Goal: Transaction & Acquisition: Purchase product/service

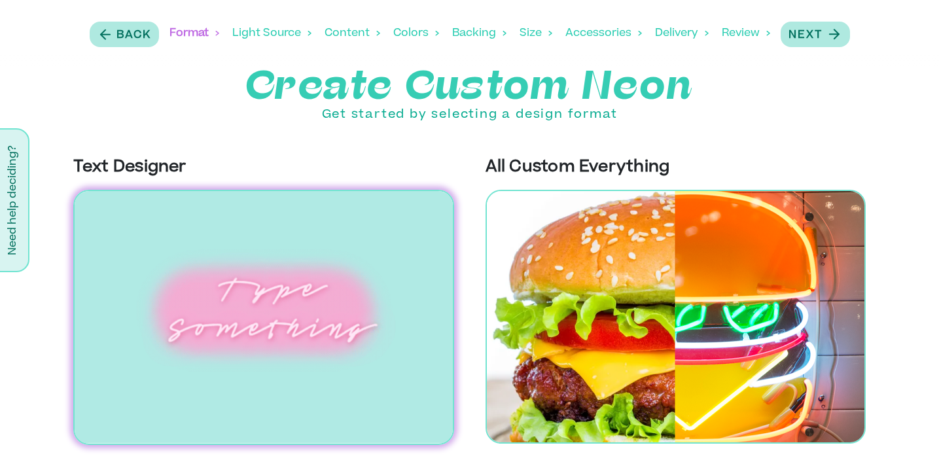
click at [289, 306] on img at bounding box center [263, 317] width 381 height 255
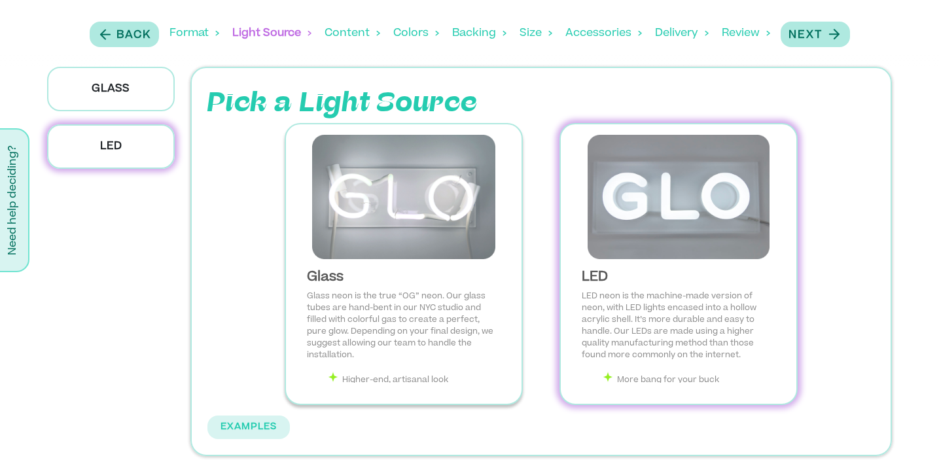
click at [419, 378] on li "Higher-end, artisanal look" at bounding box center [414, 379] width 173 height 14
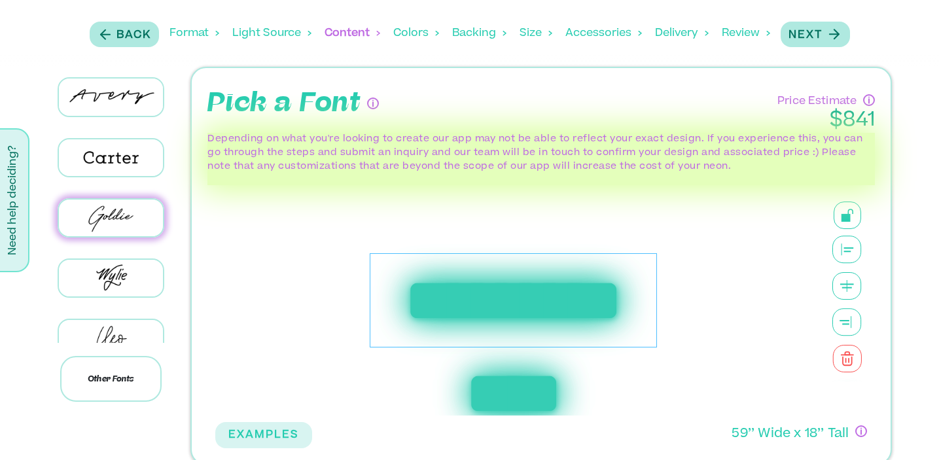
click at [553, 305] on div "**********" at bounding box center [513, 300] width 287 height 95
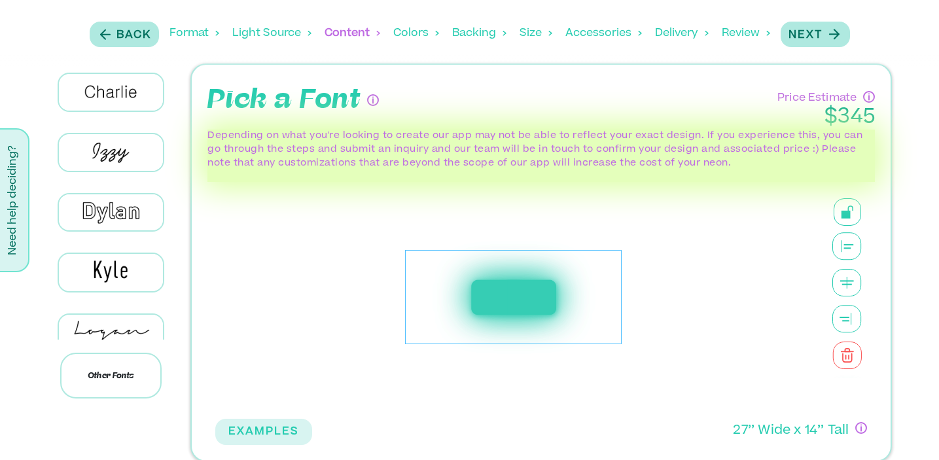
scroll to position [310, 0]
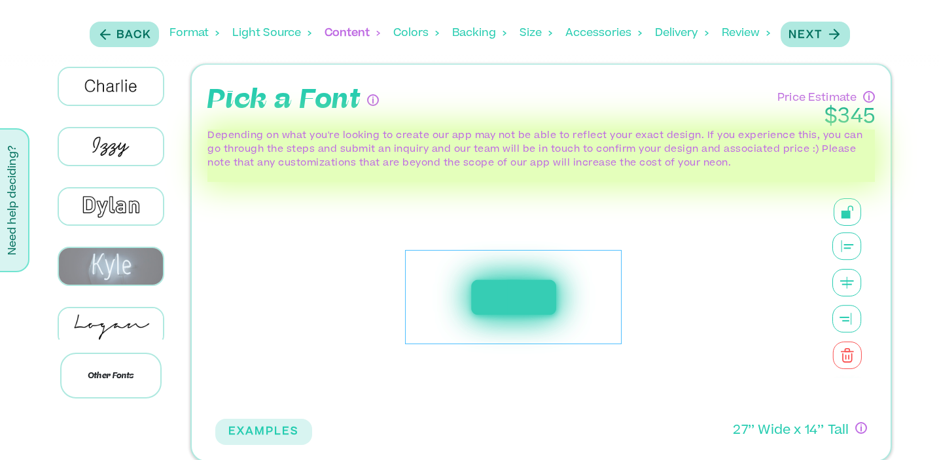
click at [117, 251] on img at bounding box center [111, 266] width 104 height 37
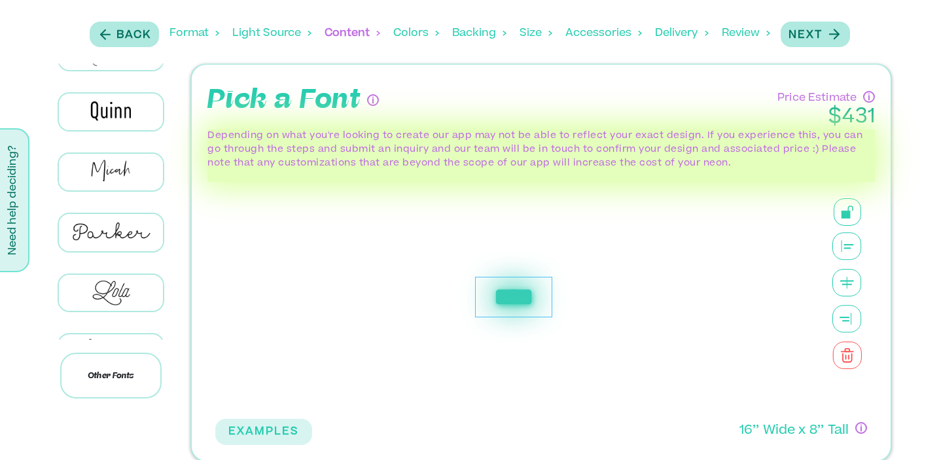
scroll to position [730, 0]
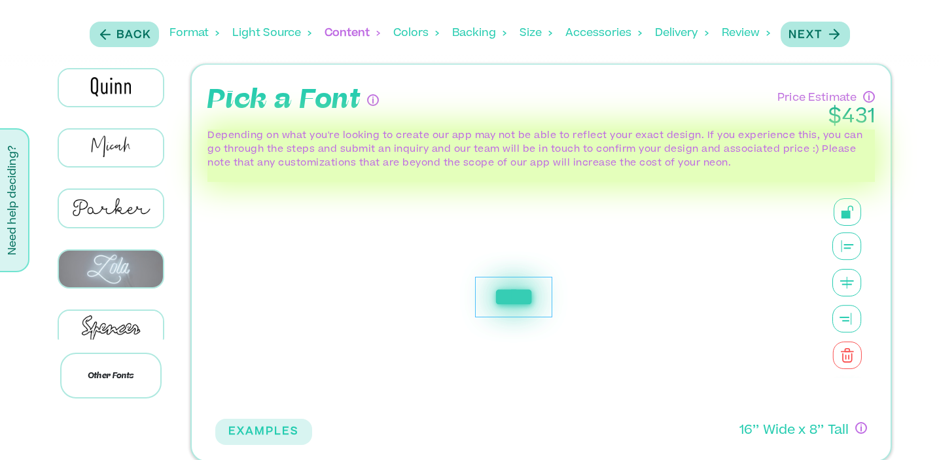
click at [117, 251] on img at bounding box center [111, 269] width 104 height 37
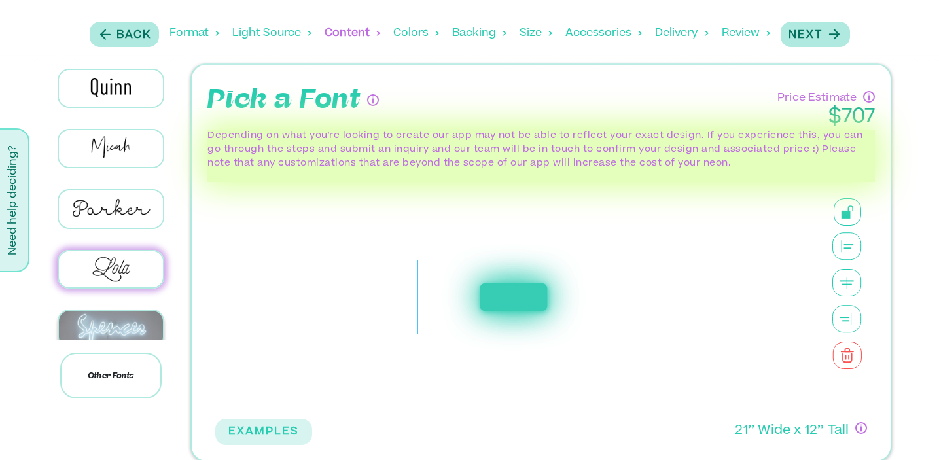
click at [113, 323] on img at bounding box center [111, 329] width 104 height 37
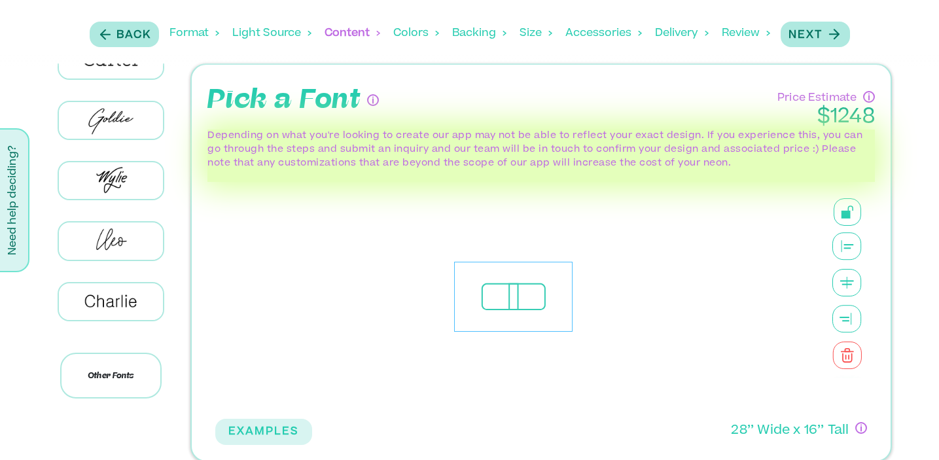
scroll to position [0, 0]
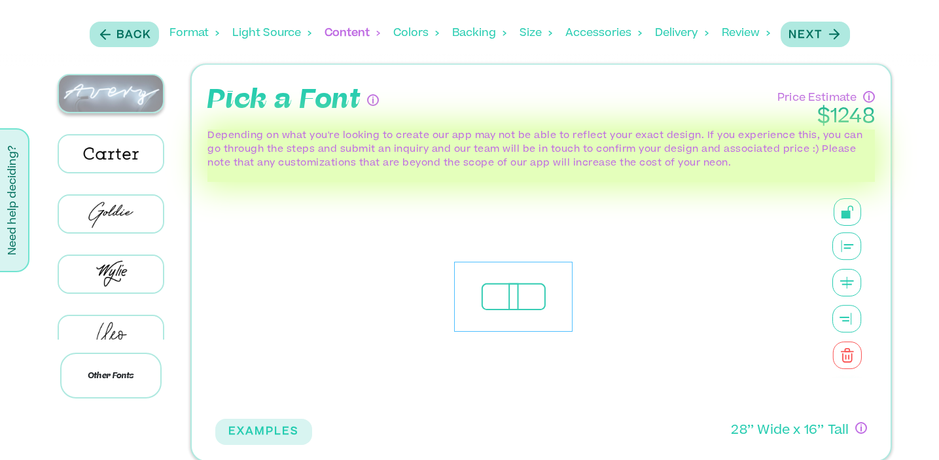
click at [117, 105] on img at bounding box center [111, 93] width 104 height 37
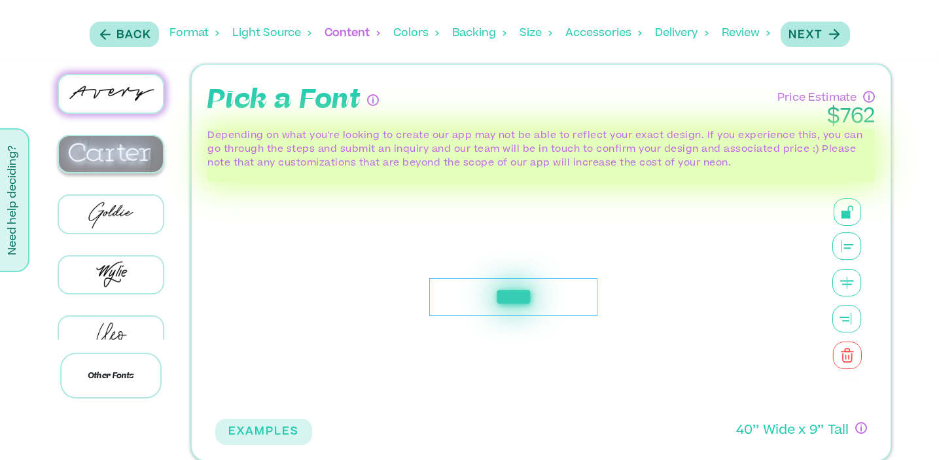
click at [119, 162] on img at bounding box center [111, 154] width 104 height 37
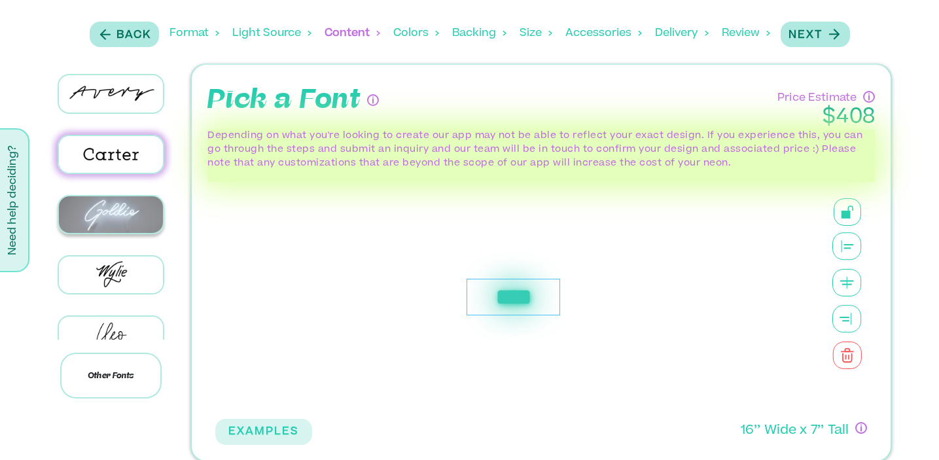
click at [121, 202] on img at bounding box center [111, 214] width 104 height 37
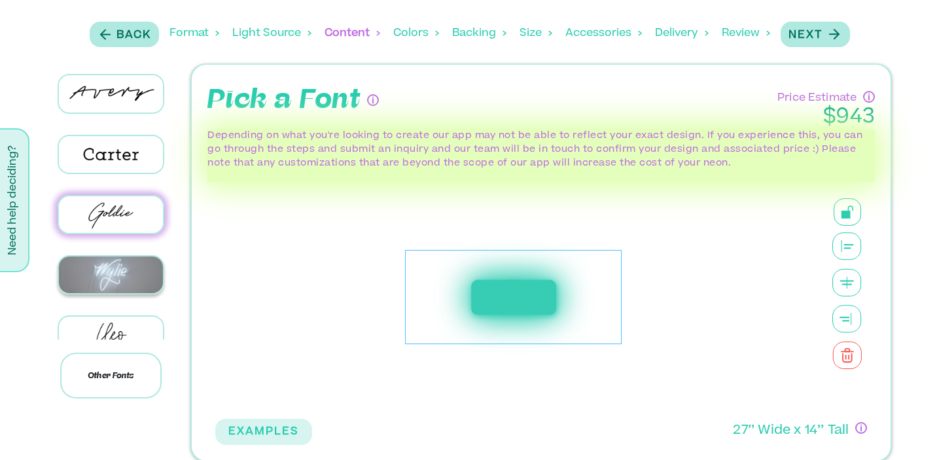
click at [111, 270] on img at bounding box center [111, 275] width 104 height 37
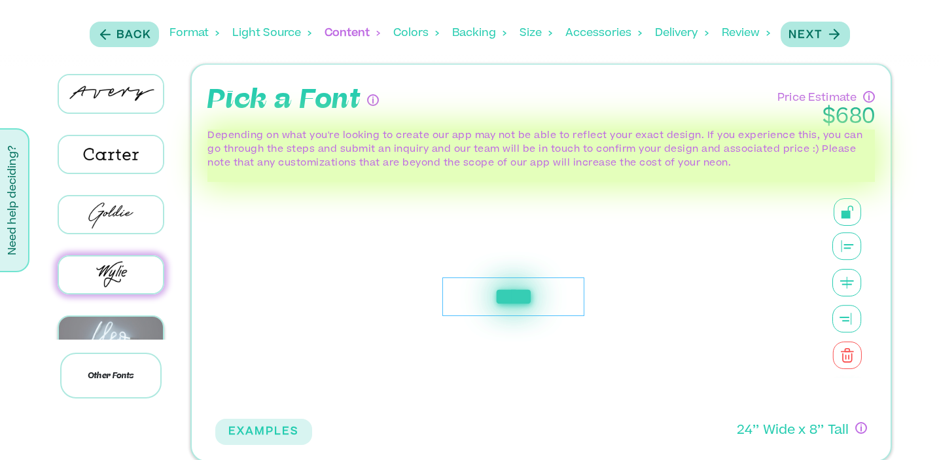
click at [112, 331] on img at bounding box center [111, 335] width 104 height 37
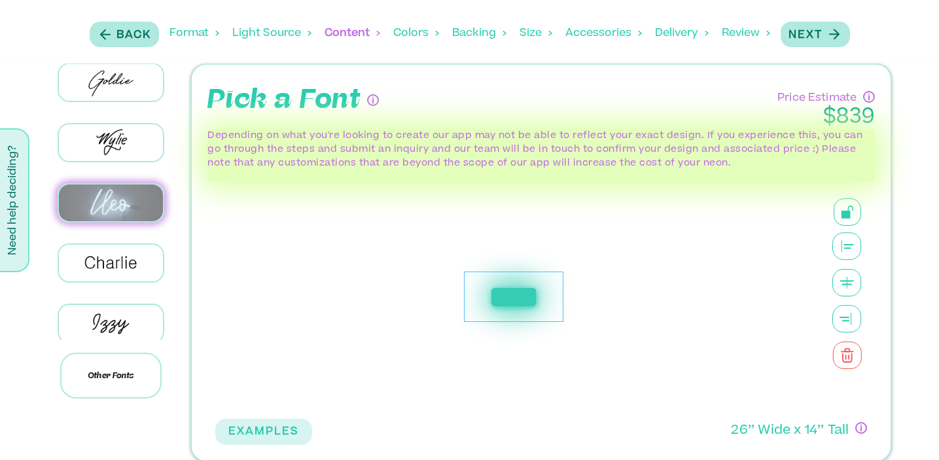
scroll to position [133, 0]
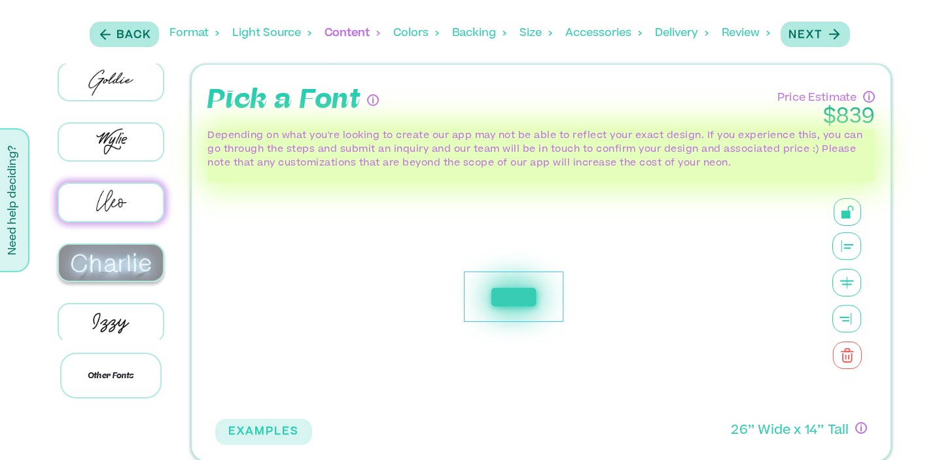
click at [122, 249] on img at bounding box center [111, 263] width 104 height 37
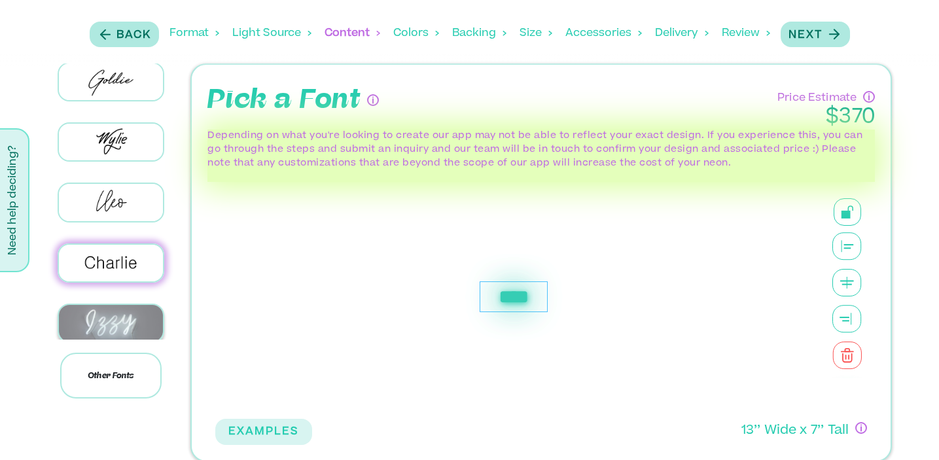
click at [119, 316] on img at bounding box center [111, 323] width 104 height 37
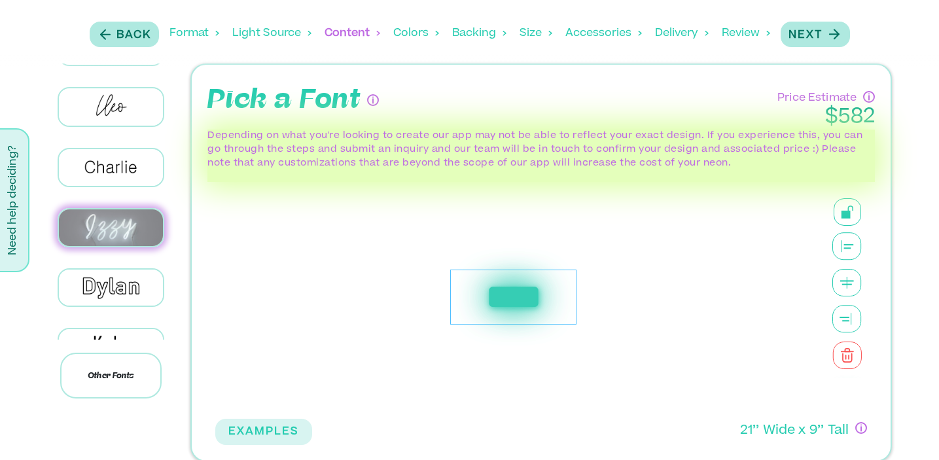
scroll to position [230, 0]
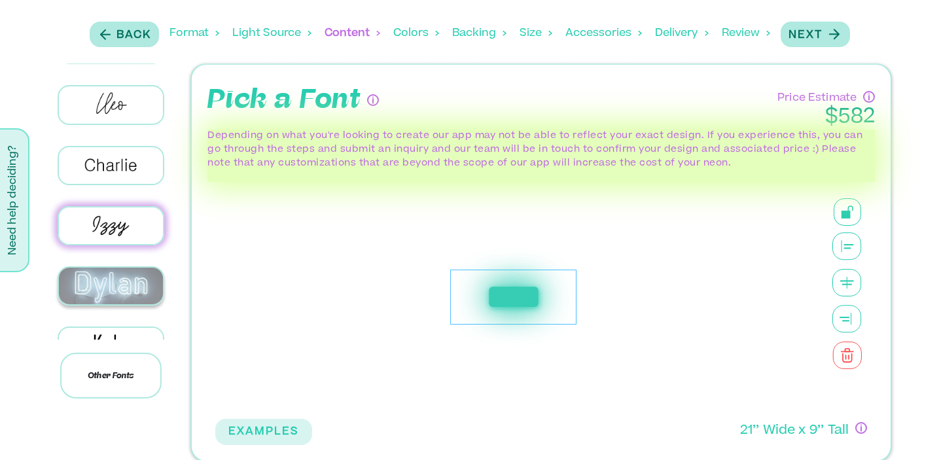
click at [118, 276] on img at bounding box center [111, 286] width 104 height 37
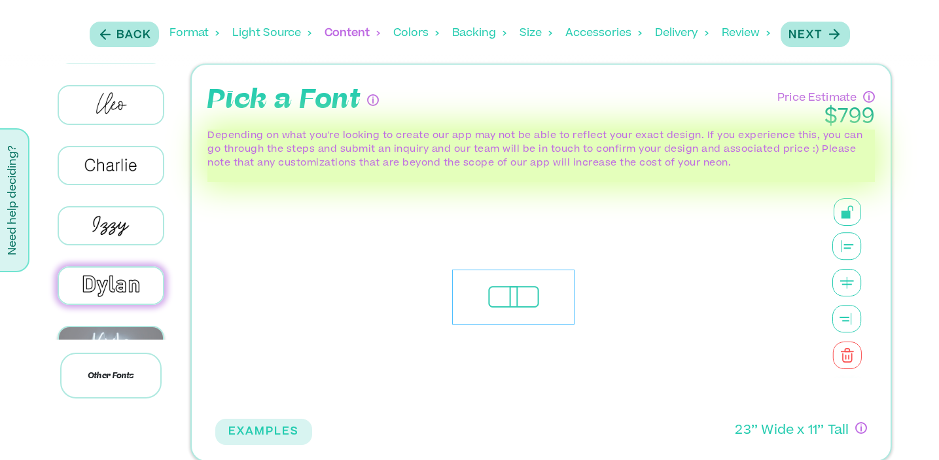
click at [118, 329] on img at bounding box center [111, 345] width 104 height 37
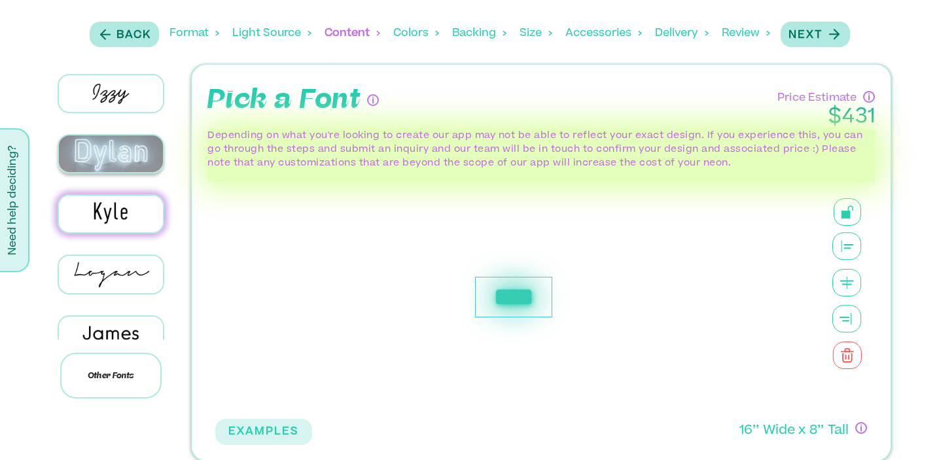
scroll to position [368, 0]
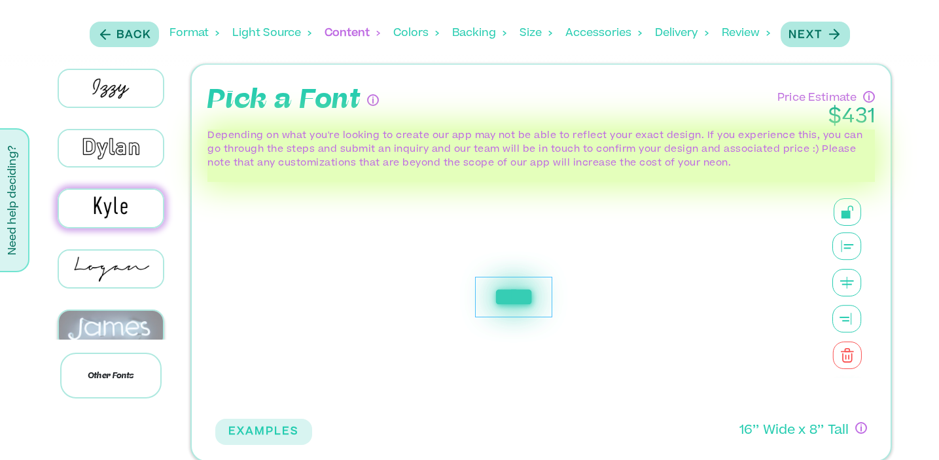
click at [113, 311] on img at bounding box center [111, 329] width 104 height 37
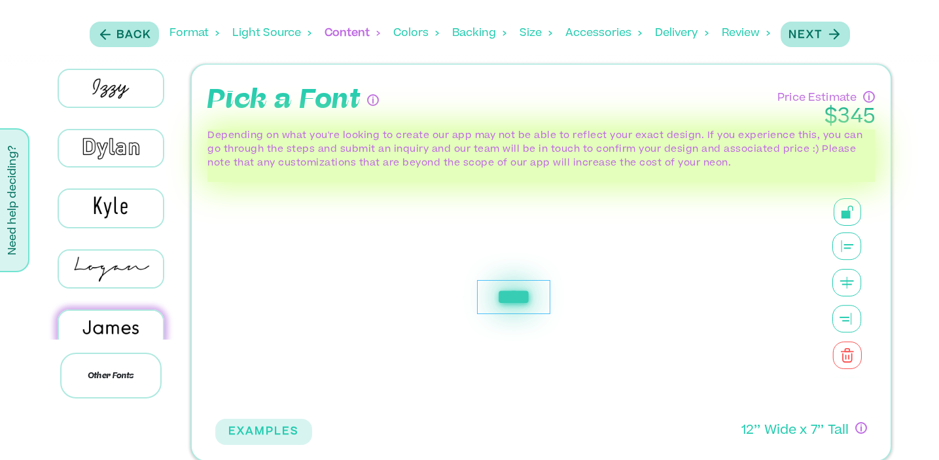
scroll to position [15, 0]
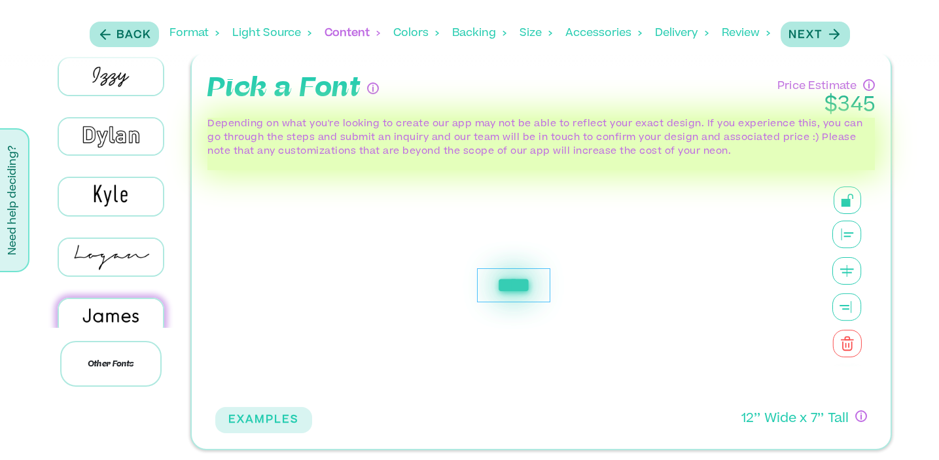
click at [851, 235] on icon at bounding box center [847, 235] width 29 height 28
click at [849, 276] on icon at bounding box center [847, 270] width 29 height 27
click at [845, 297] on icon at bounding box center [847, 307] width 29 height 28
click at [849, 331] on icon at bounding box center [847, 344] width 29 height 28
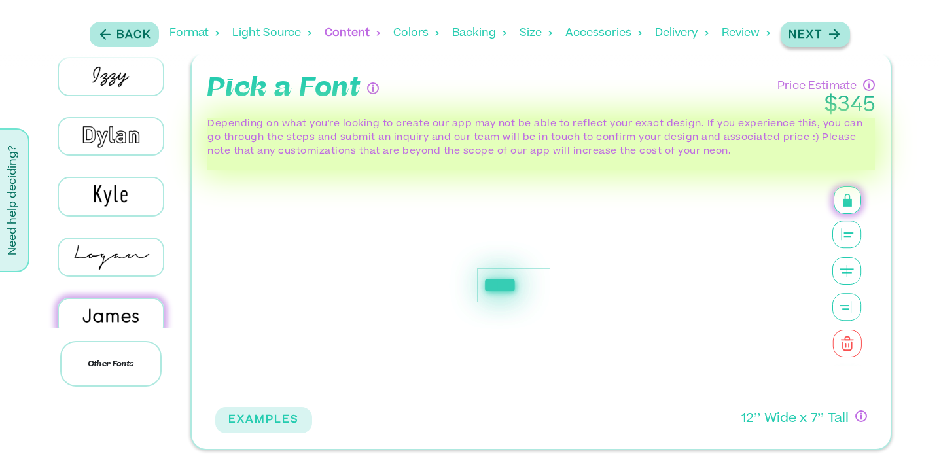
click at [807, 29] on p "Next" at bounding box center [806, 35] width 34 height 16
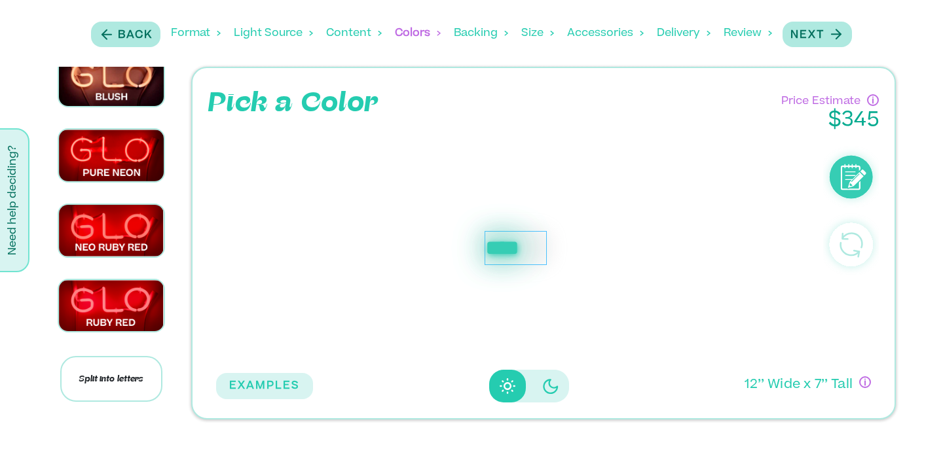
scroll to position [1650, 0]
click at [105, 32] on img at bounding box center [111, 6] width 105 height 52
click at [808, 32] on p "Next" at bounding box center [807, 35] width 34 height 16
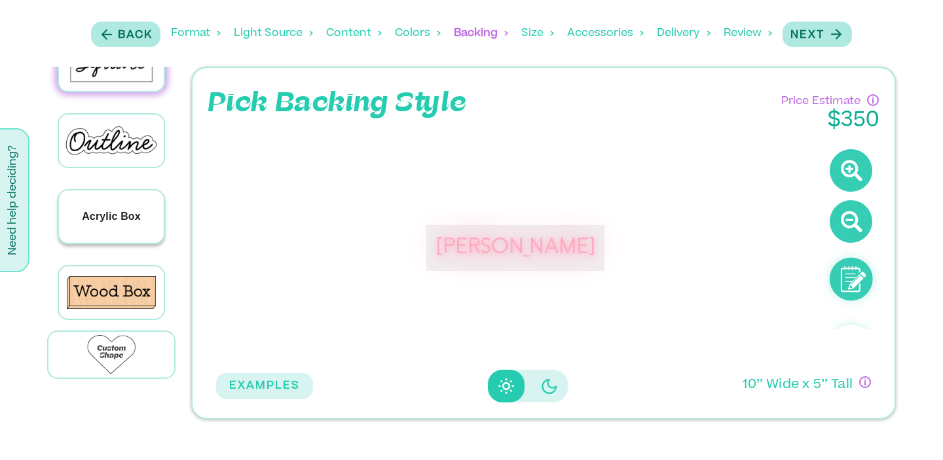
scroll to position [36, 0]
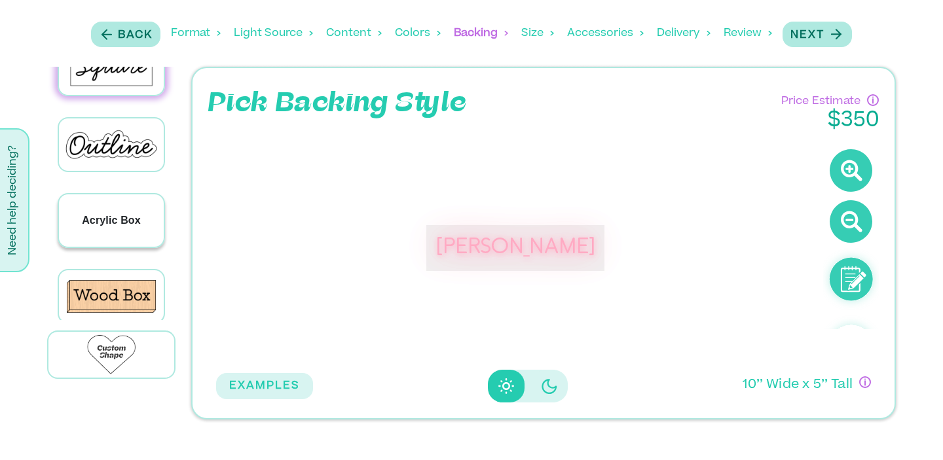
click at [119, 223] on p "Acrylic Box" at bounding box center [111, 221] width 59 height 16
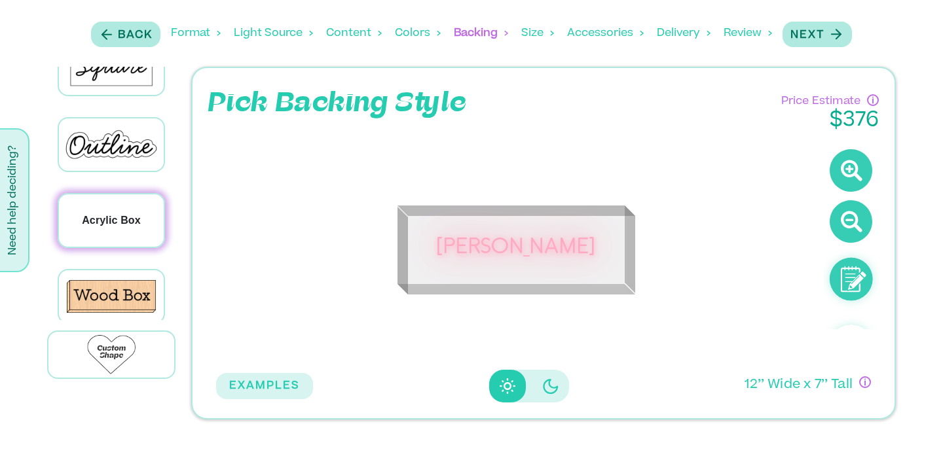
scroll to position [0, 0]
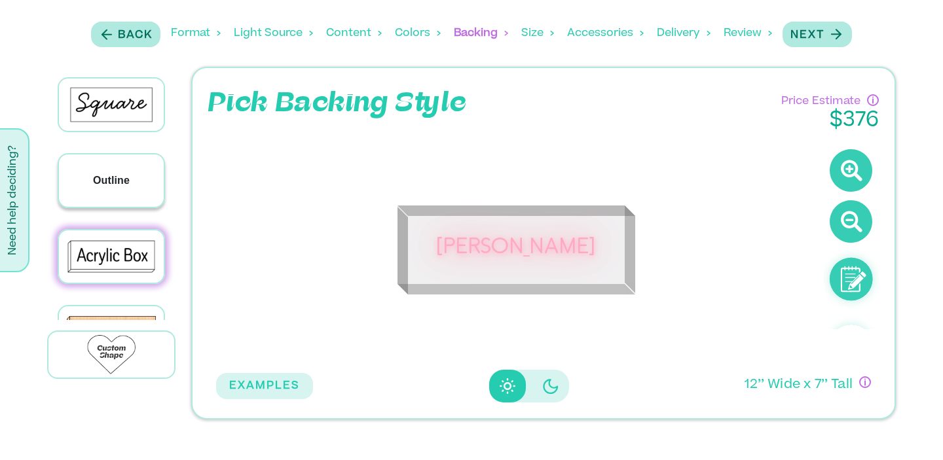
click at [116, 192] on div "Outline" at bounding box center [111, 180] width 105 height 52
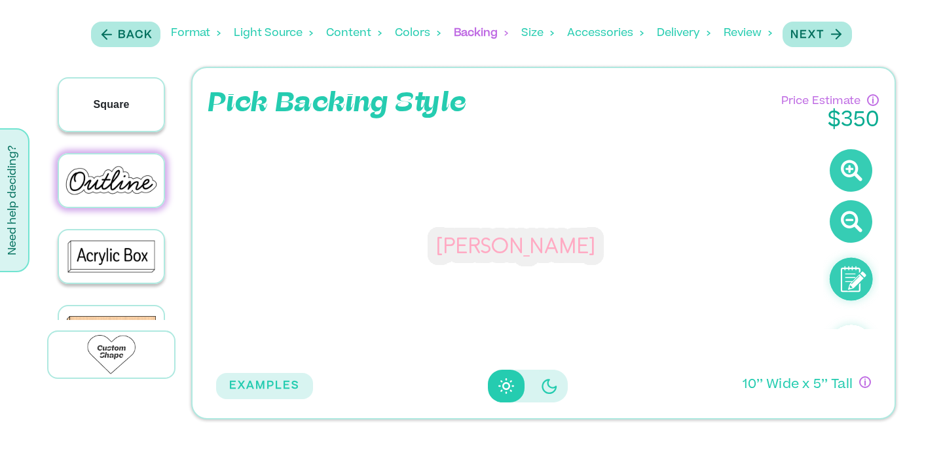
click at [115, 105] on p "Square" at bounding box center [111, 105] width 36 height 16
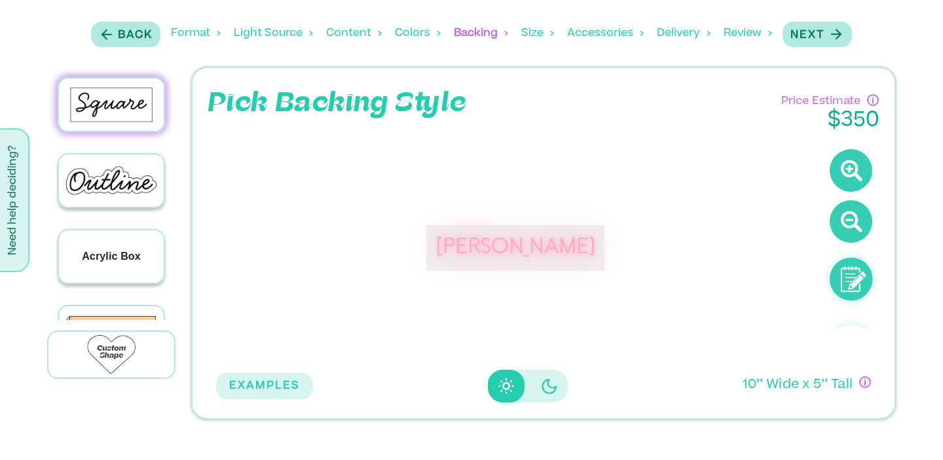
click at [111, 258] on p "Acrylic Box" at bounding box center [111, 257] width 59 height 16
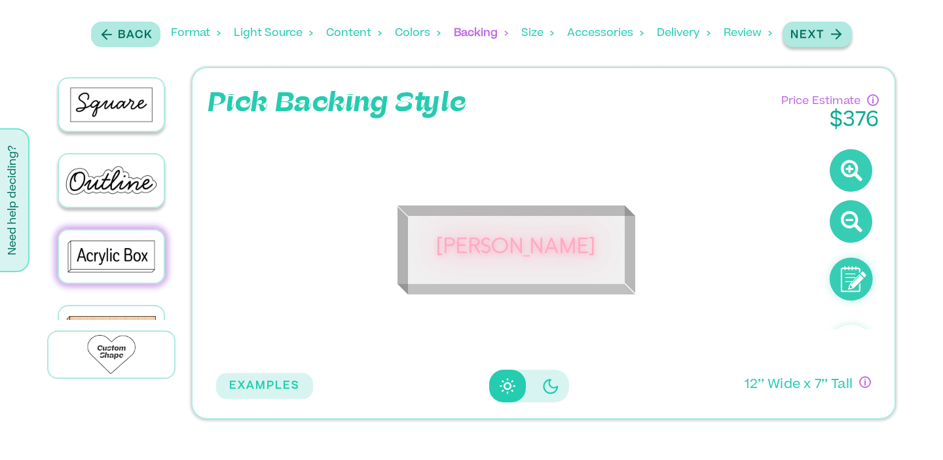
click at [818, 31] on p "Next" at bounding box center [807, 35] width 34 height 16
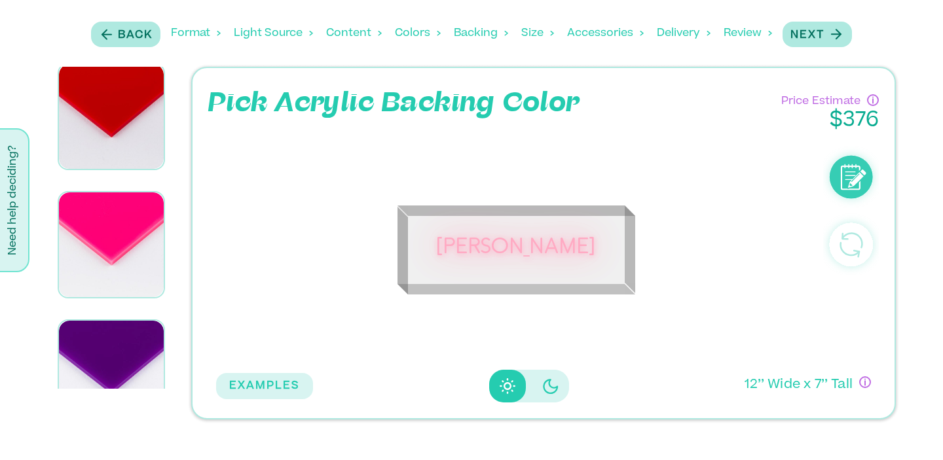
scroll to position [169, 0]
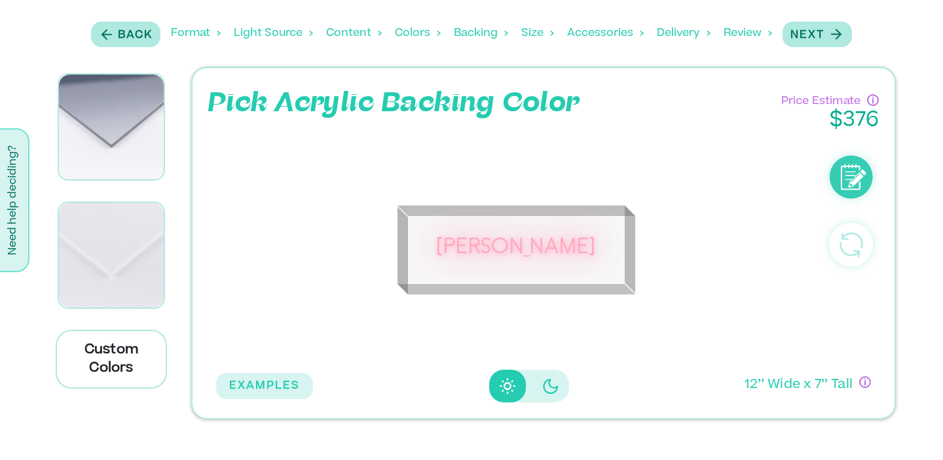
scroll to position [1873, 0]
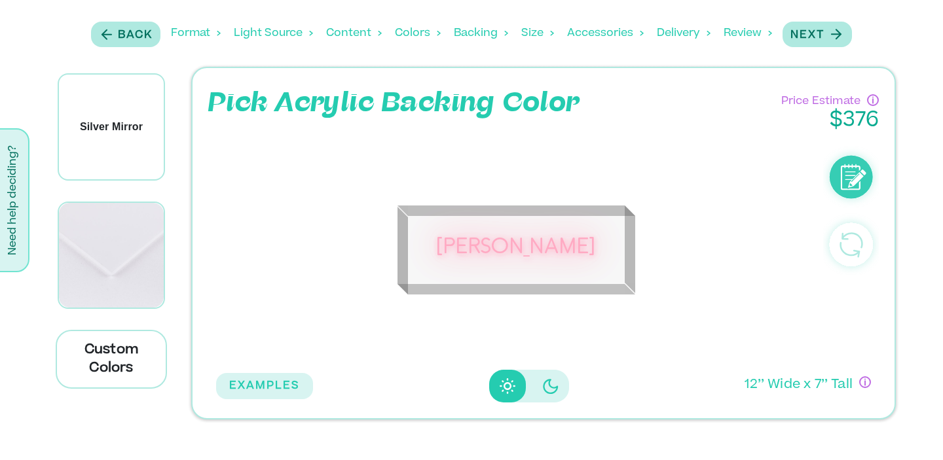
click at [120, 115] on div "Silver Mirror" at bounding box center [111, 127] width 105 height 105
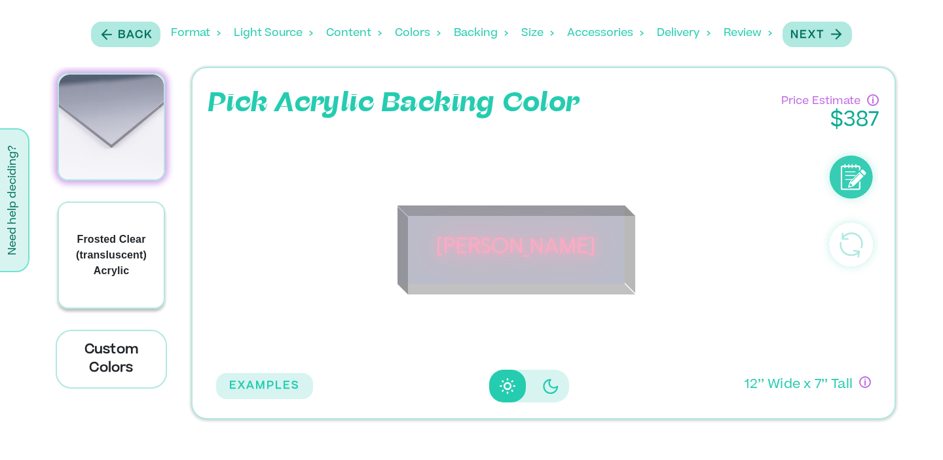
click at [115, 237] on p "Frosted Clear (transluscent) Acrylic" at bounding box center [111, 255] width 105 height 47
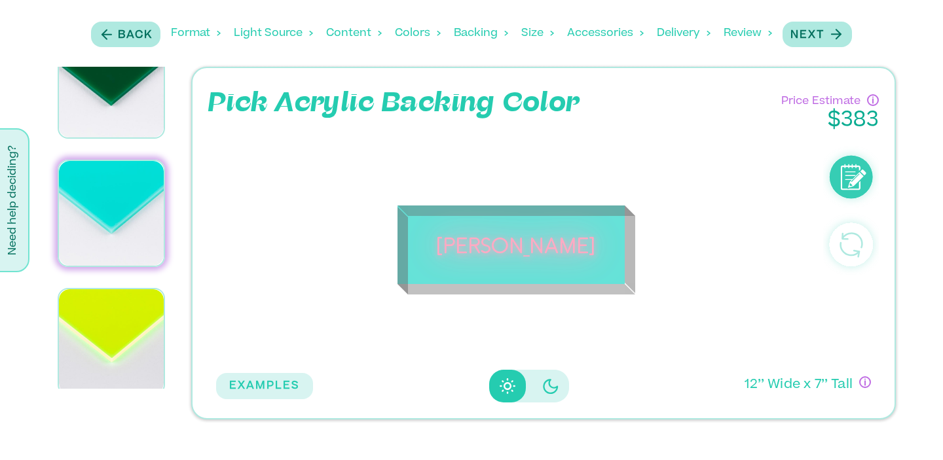
scroll to position [827, 0]
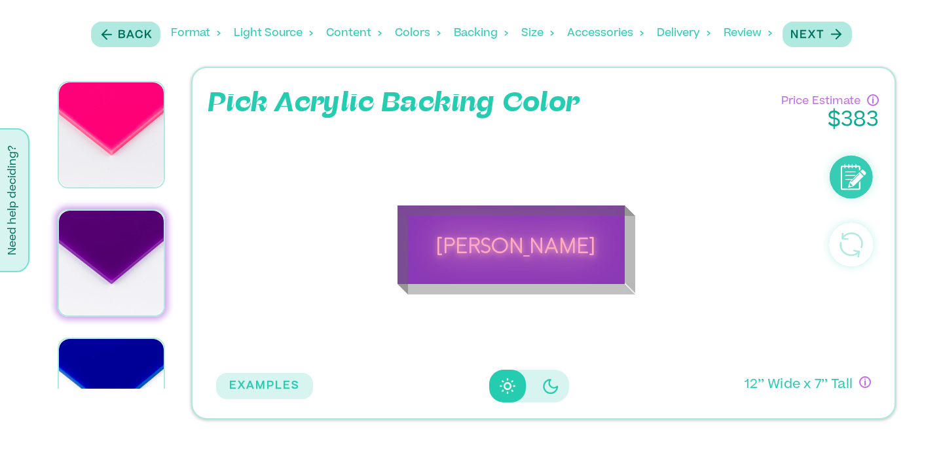
scroll to position [264, 0]
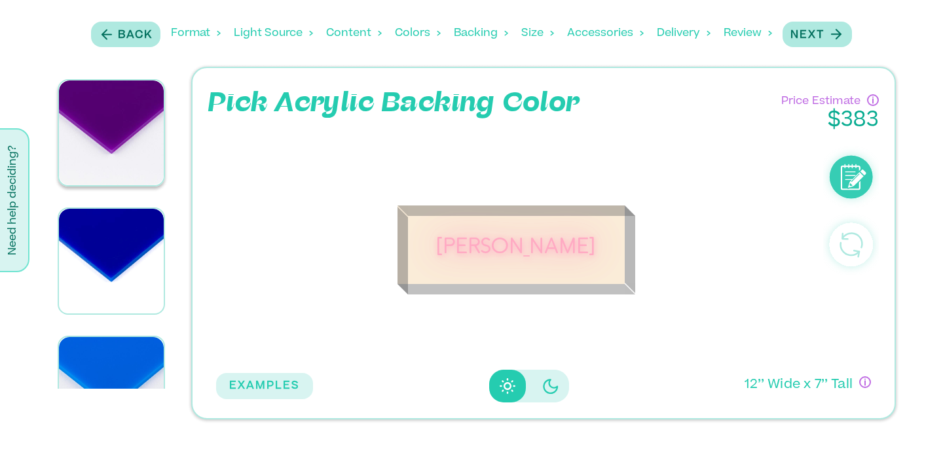
scroll to position [814, 0]
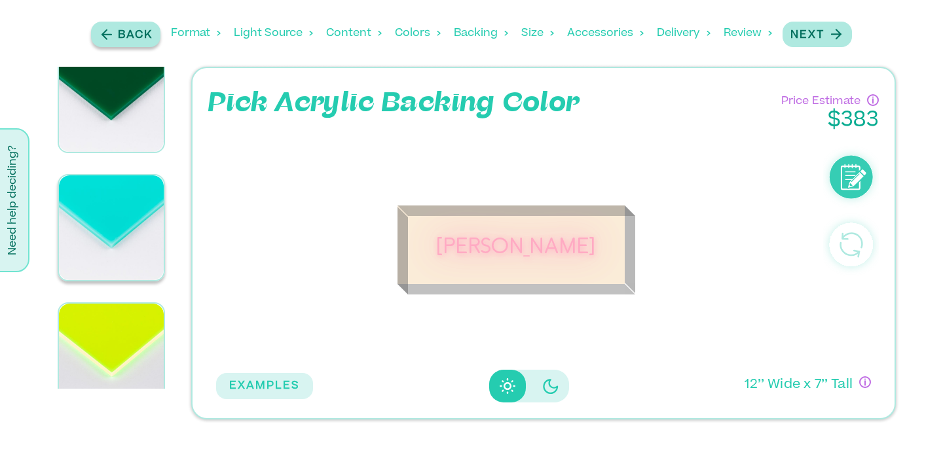
click at [118, 40] on p "Back" at bounding box center [135, 35] width 35 height 16
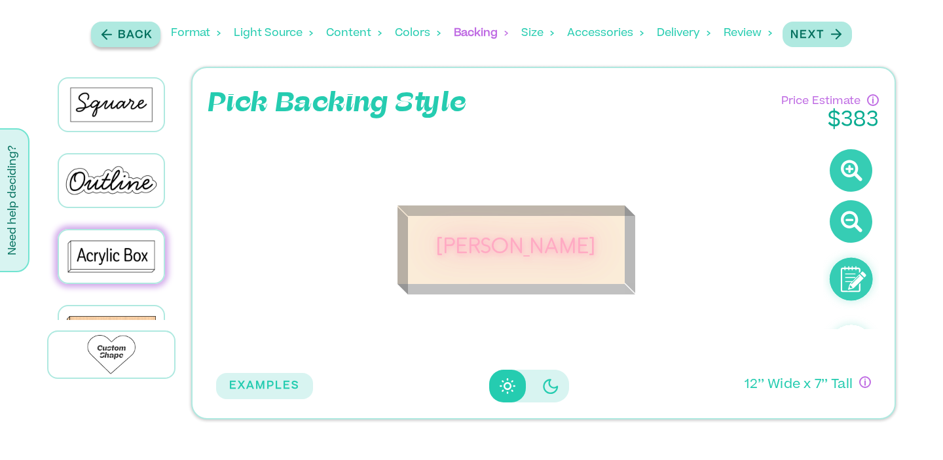
click at [132, 41] on p "Back" at bounding box center [135, 35] width 35 height 16
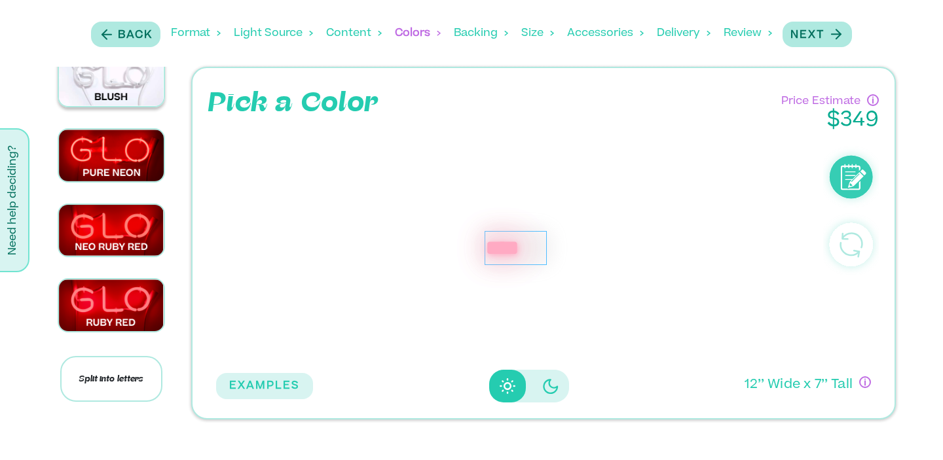
scroll to position [1517, 0]
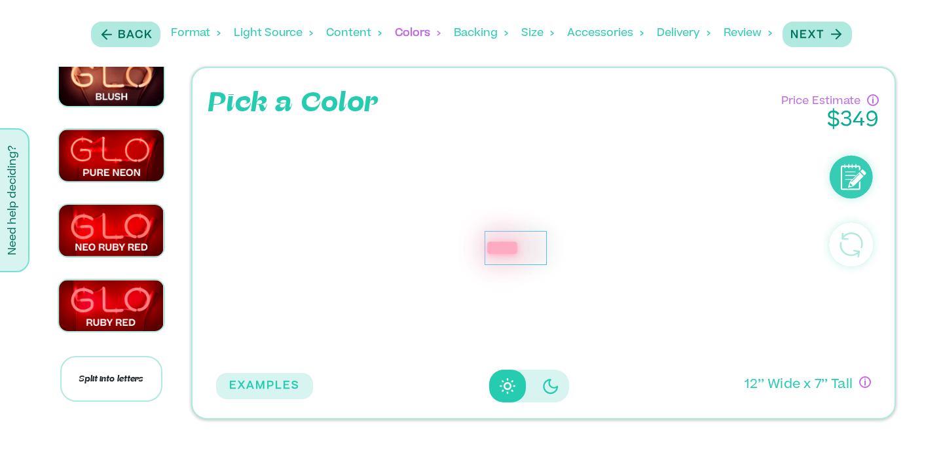
click at [113, 32] on img at bounding box center [111, 6] width 105 height 52
click at [806, 35] on p "Next" at bounding box center [807, 35] width 34 height 16
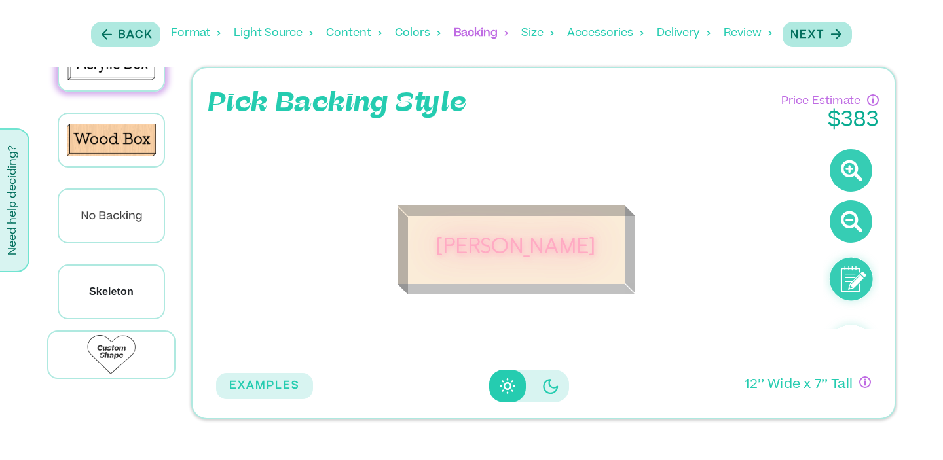
scroll to position [192, 0]
click at [110, 285] on p "Skeleton" at bounding box center [111, 293] width 45 height 16
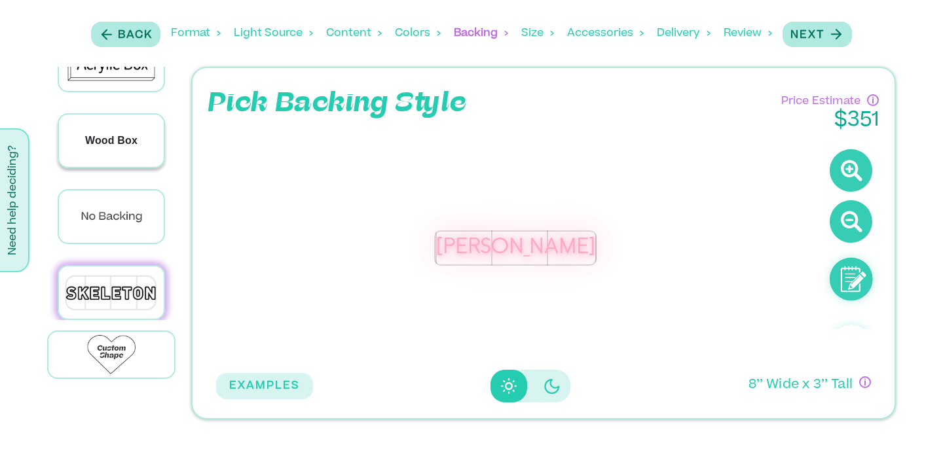
click at [105, 141] on p "Wood Box" at bounding box center [111, 141] width 52 height 16
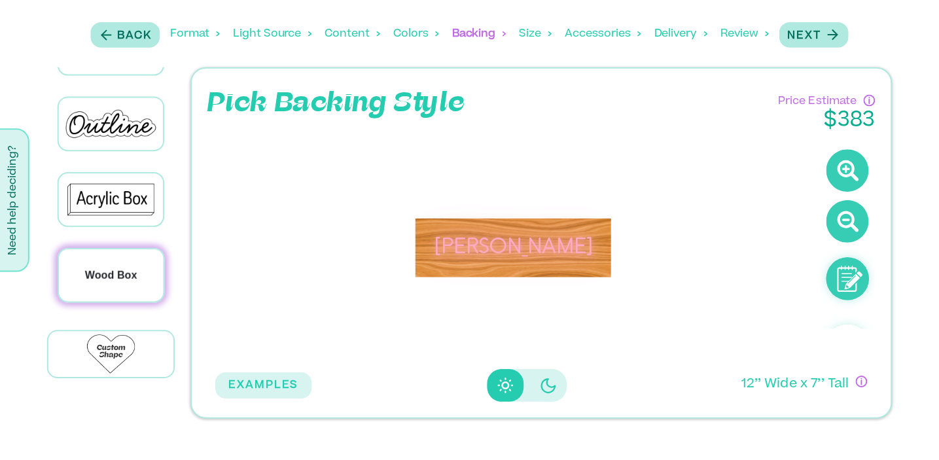
scroll to position [56, 0]
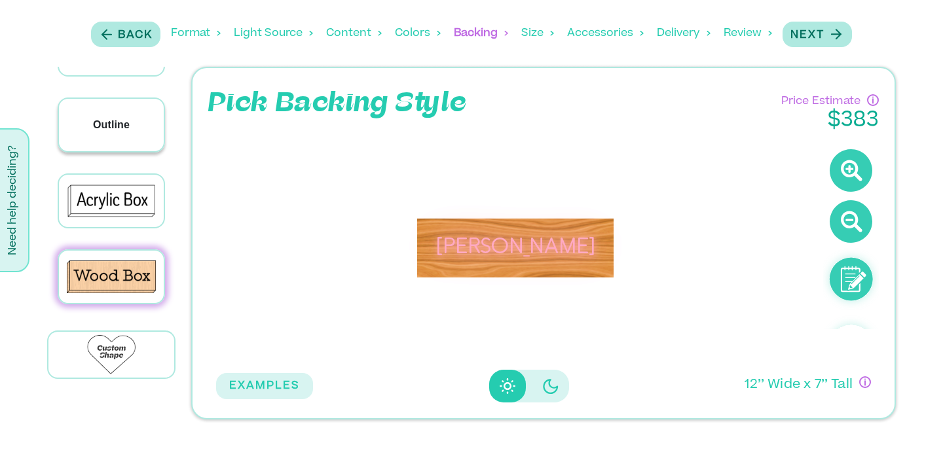
click at [106, 122] on p "Outline" at bounding box center [111, 125] width 37 height 16
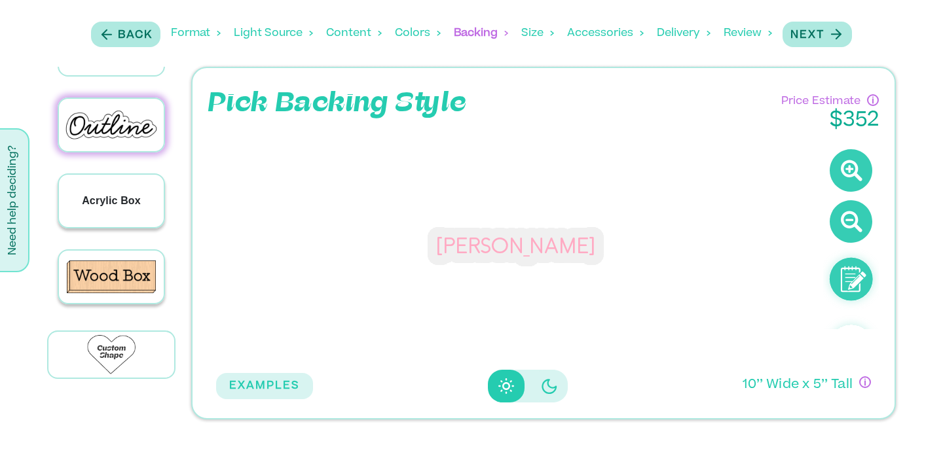
click at [107, 195] on p "Acrylic Box" at bounding box center [111, 201] width 59 height 16
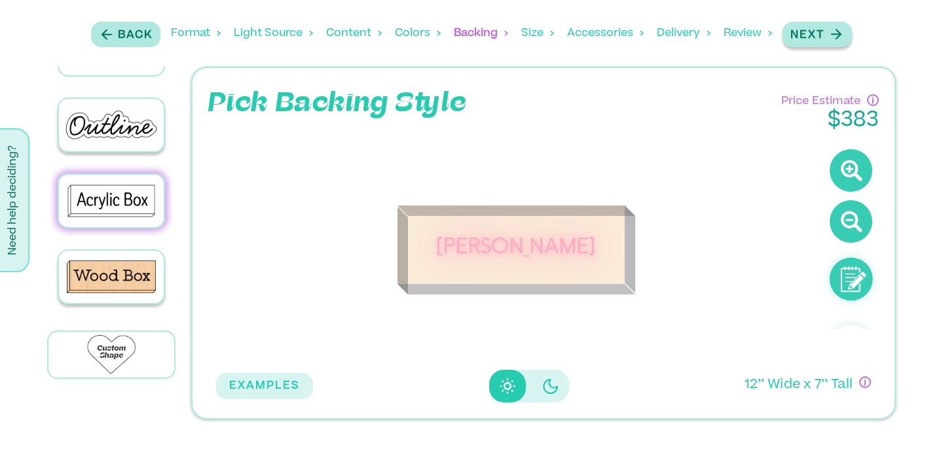
click at [814, 34] on p "Next" at bounding box center [807, 35] width 34 height 16
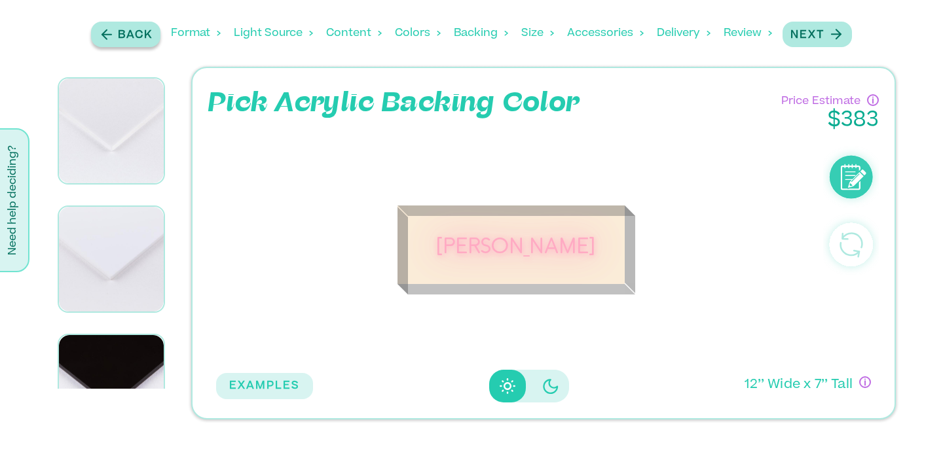
click at [128, 33] on p "Back" at bounding box center [135, 35] width 35 height 16
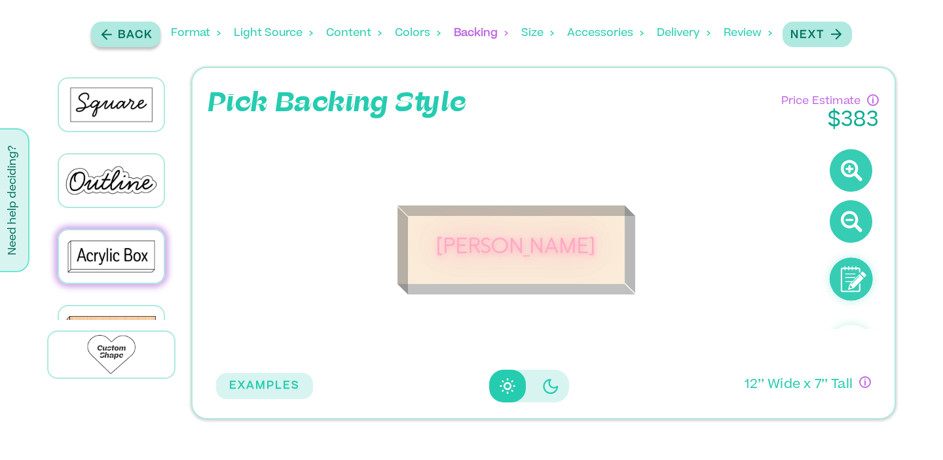
click at [128, 33] on p "Back" at bounding box center [135, 35] width 35 height 16
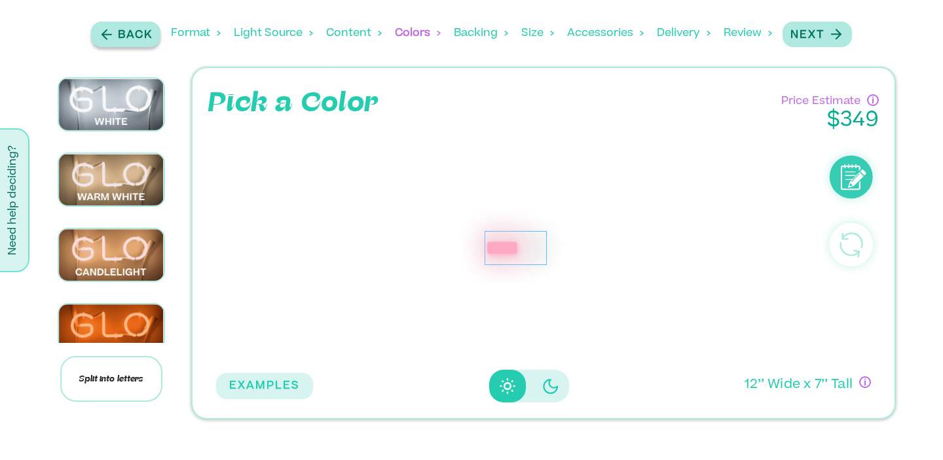
click at [128, 33] on p "Back" at bounding box center [135, 35] width 35 height 16
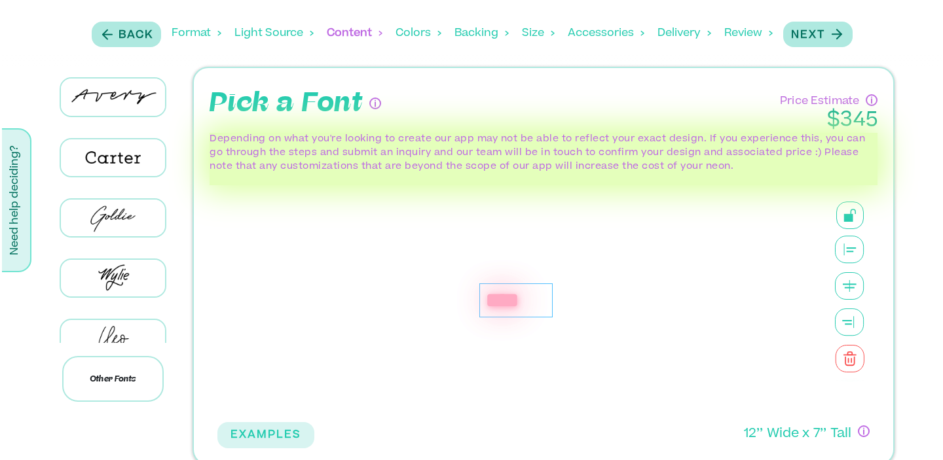
scroll to position [15, 0]
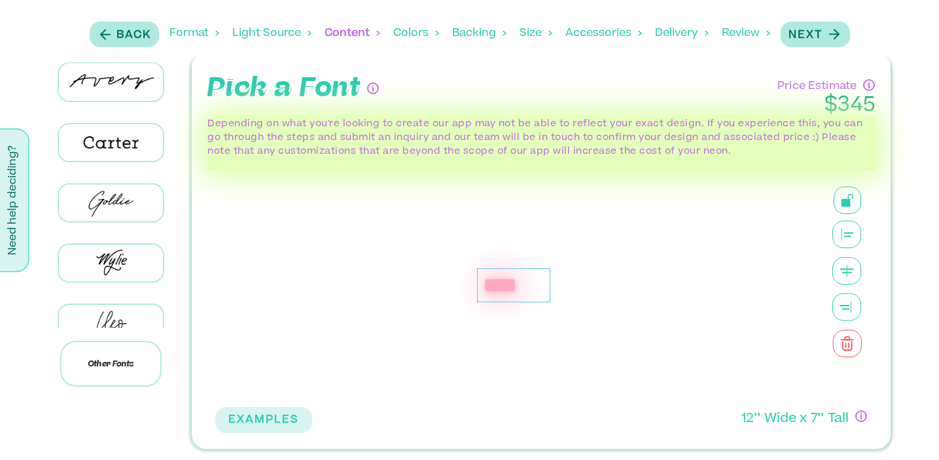
click at [813, 420] on p "12 ’’ Wide x 7 ’’ Tall" at bounding box center [796, 419] width 108 height 19
click at [280, 418] on button "EXAMPLES" at bounding box center [263, 420] width 97 height 26
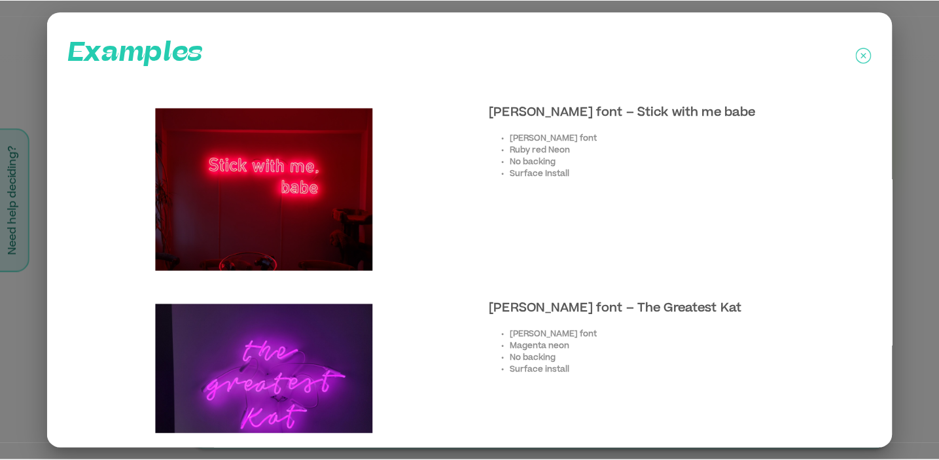
scroll to position [970, 0]
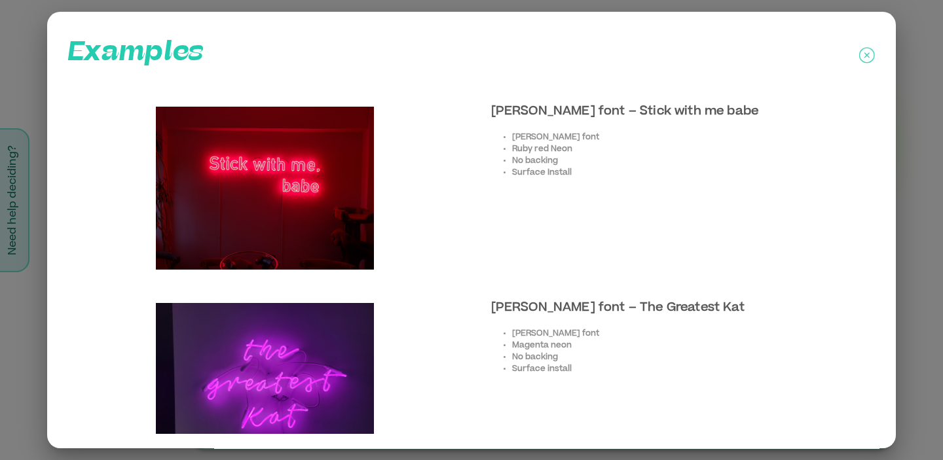
click at [864, 55] on icon at bounding box center [867, 55] width 16 height 33
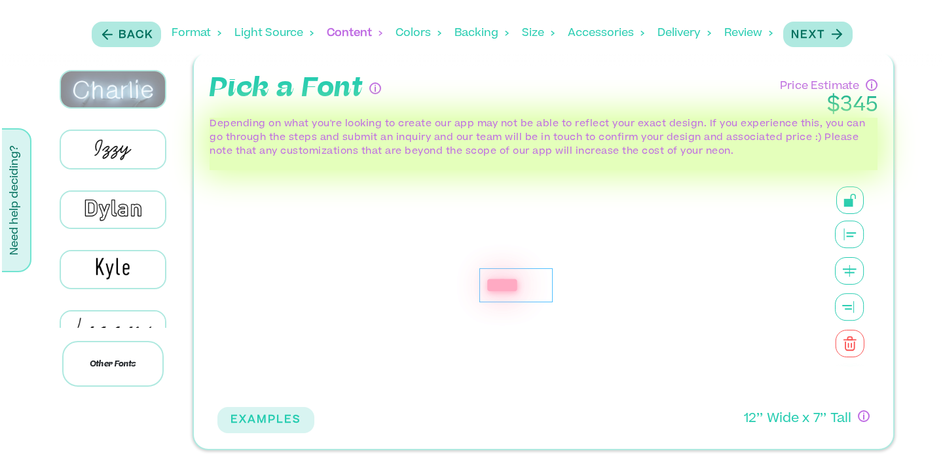
scroll to position [317, 0]
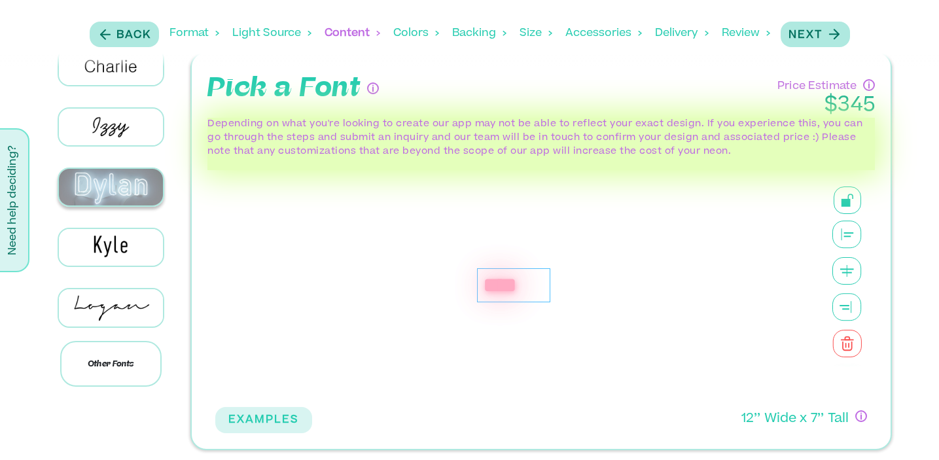
click at [101, 180] on img at bounding box center [111, 187] width 104 height 37
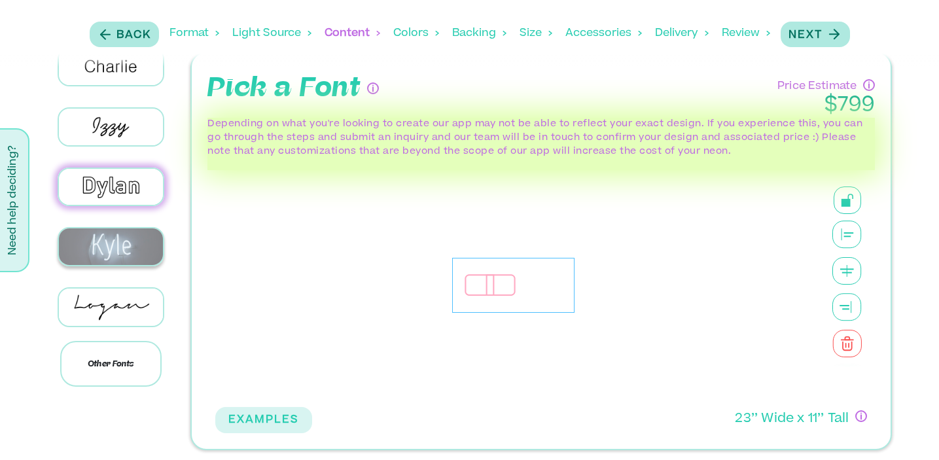
click at [107, 231] on img at bounding box center [111, 246] width 104 height 37
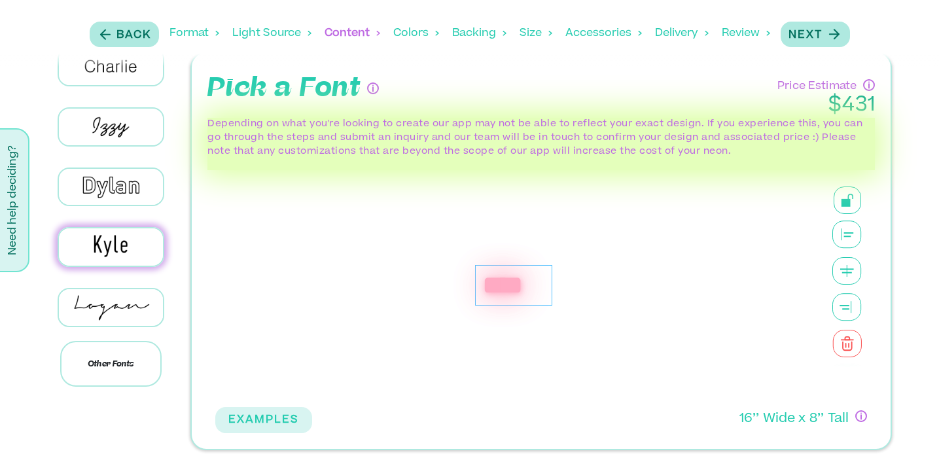
click at [530, 272] on div "****" at bounding box center [513, 285] width 77 height 41
click at [126, 361] on p "Other Fonts" at bounding box center [110, 364] width 101 height 46
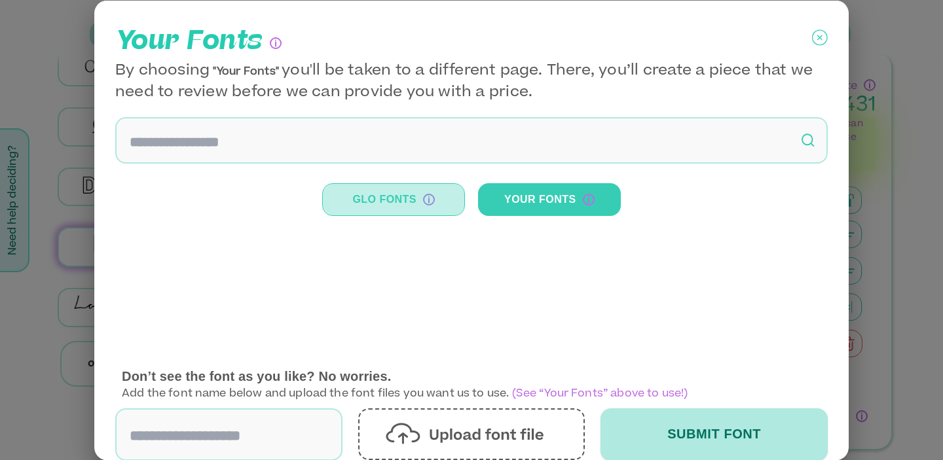
click at [386, 198] on button "Glo Fonts" at bounding box center [393, 199] width 143 height 33
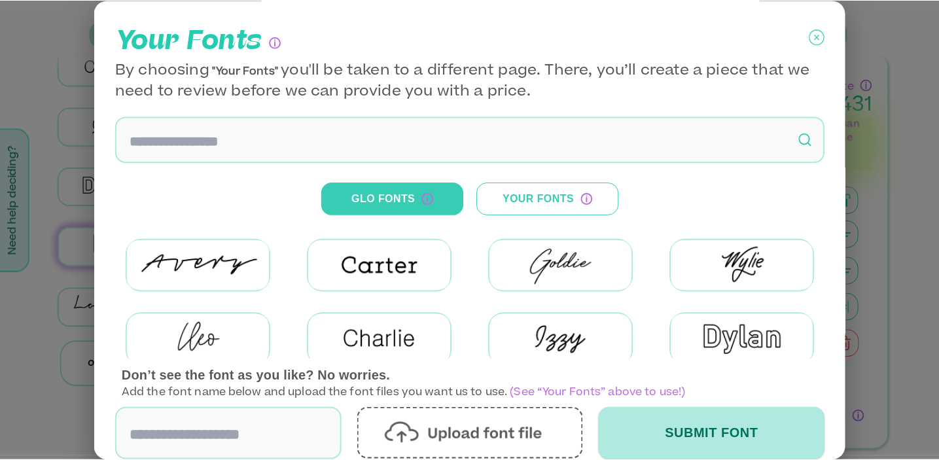
scroll to position [73, 0]
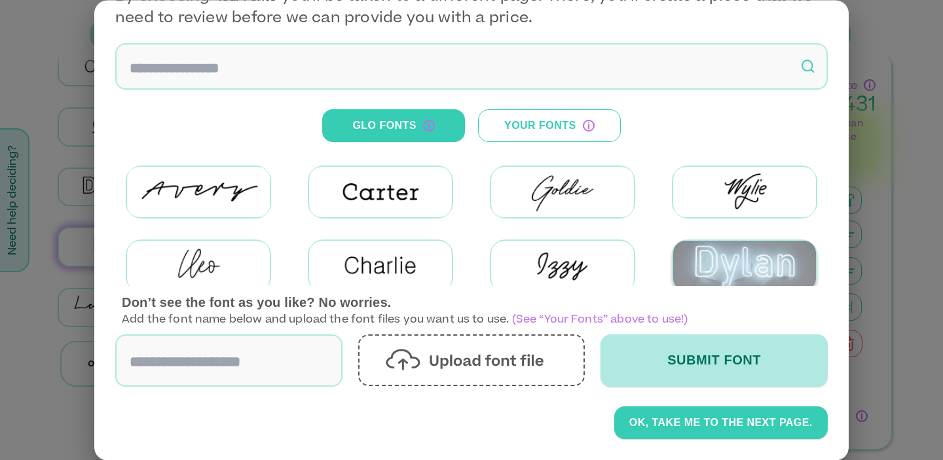
click at [733, 265] on img at bounding box center [744, 266] width 143 height 50
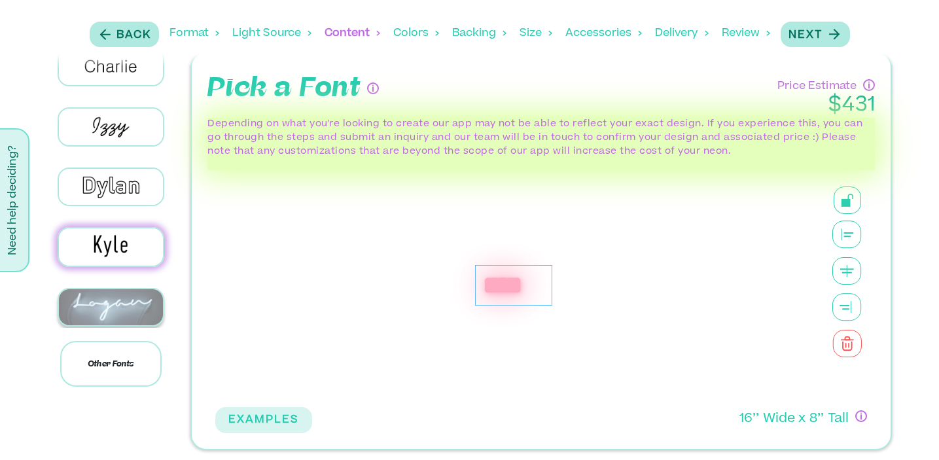
click at [120, 297] on img at bounding box center [111, 307] width 104 height 37
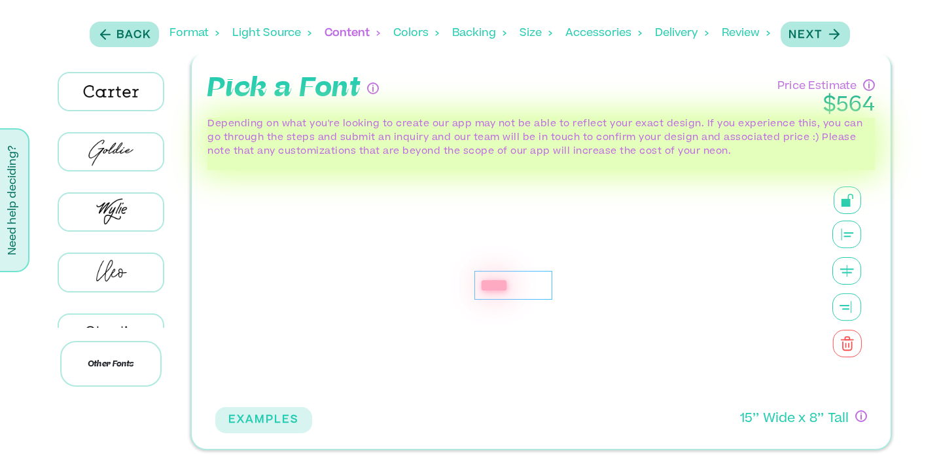
scroll to position [0, 0]
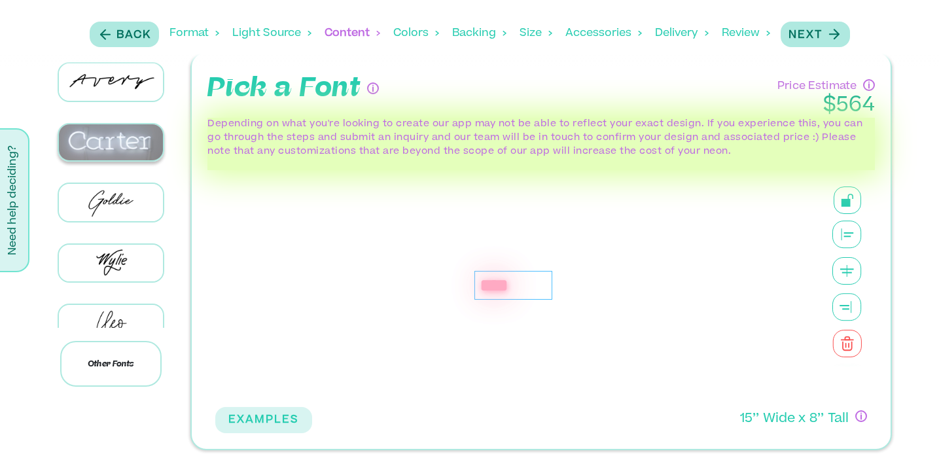
click at [118, 145] on img at bounding box center [111, 142] width 104 height 37
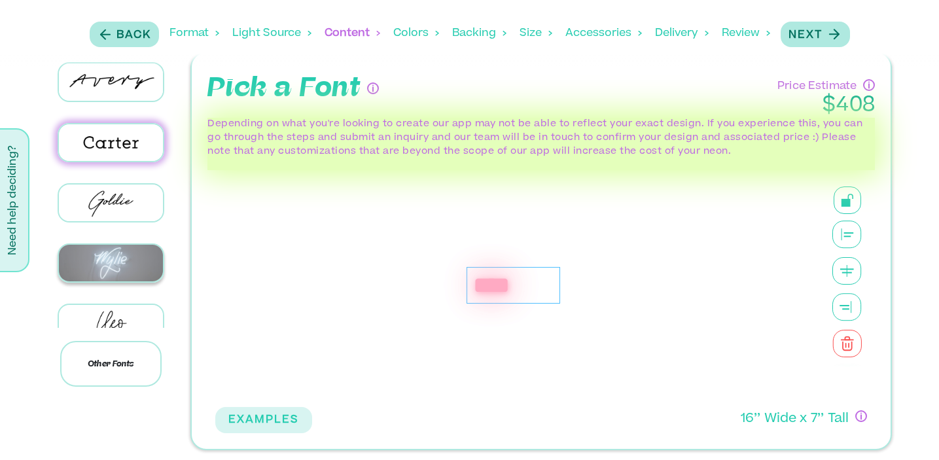
click at [109, 253] on img at bounding box center [111, 263] width 104 height 37
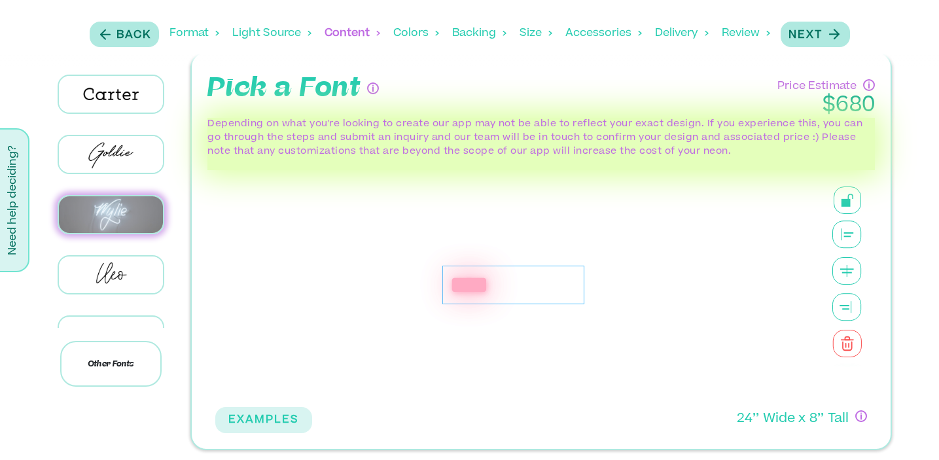
scroll to position [65, 0]
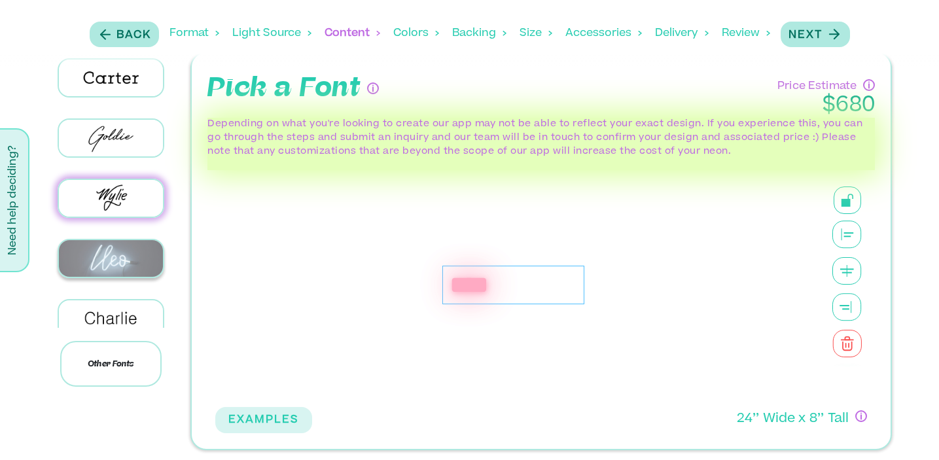
click at [112, 257] on img at bounding box center [111, 258] width 104 height 37
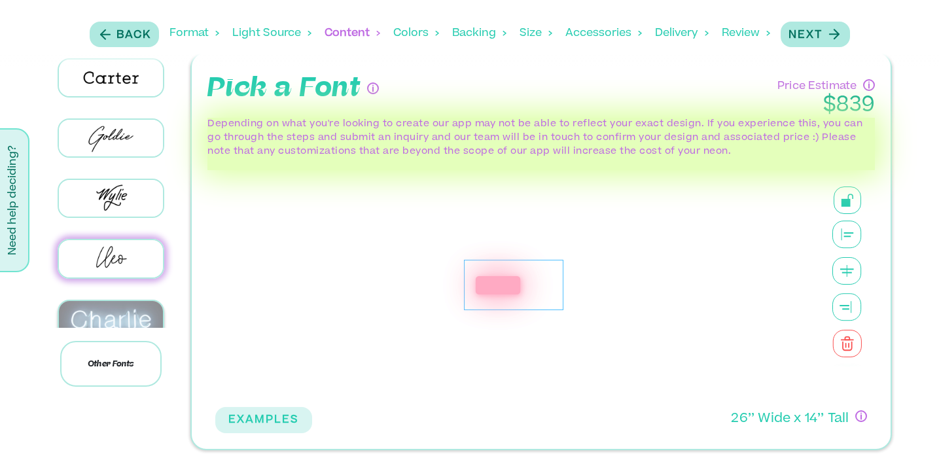
click at [117, 307] on img at bounding box center [111, 319] width 104 height 37
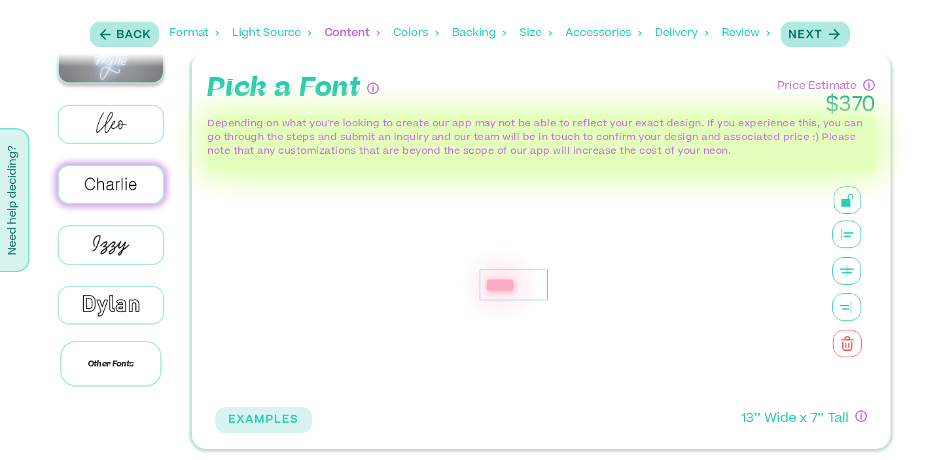
scroll to position [202, 0]
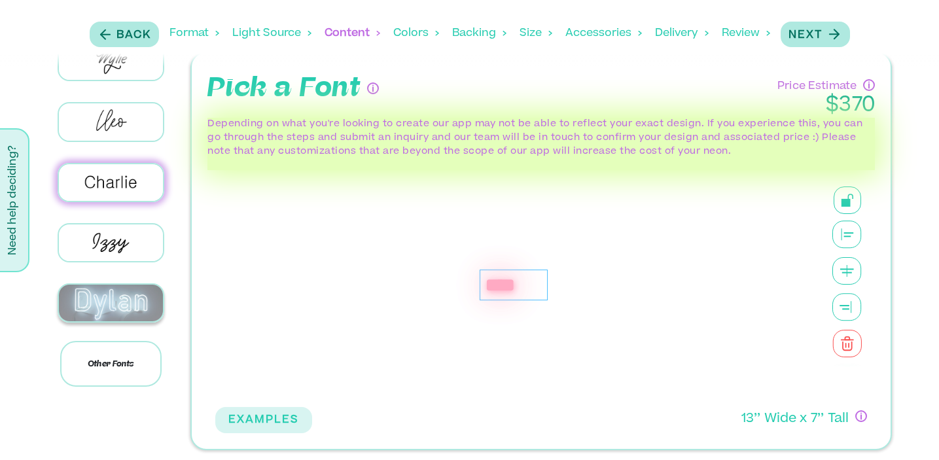
click at [113, 285] on img at bounding box center [111, 303] width 104 height 37
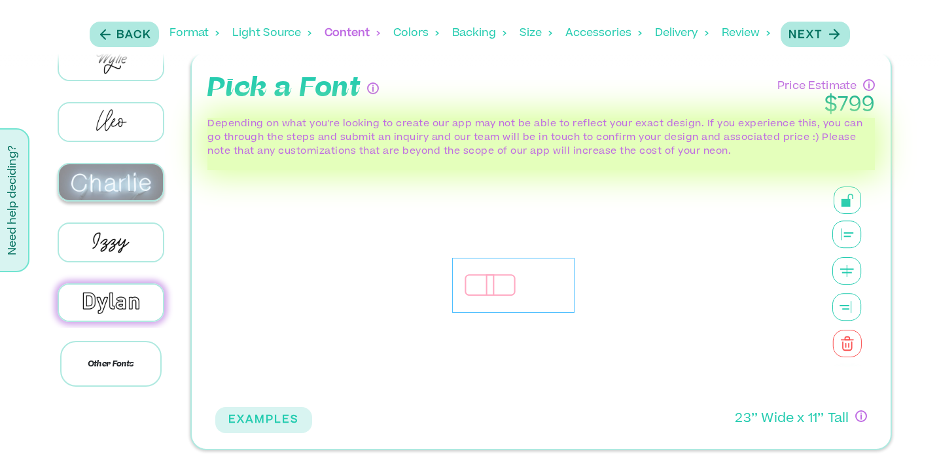
click at [111, 176] on img at bounding box center [111, 182] width 104 height 37
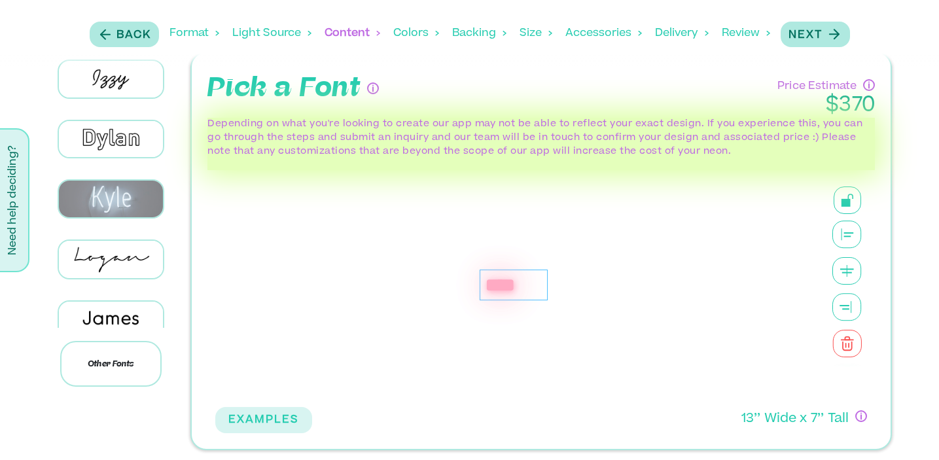
scroll to position [365, 0]
click at [115, 190] on img at bounding box center [111, 199] width 104 height 37
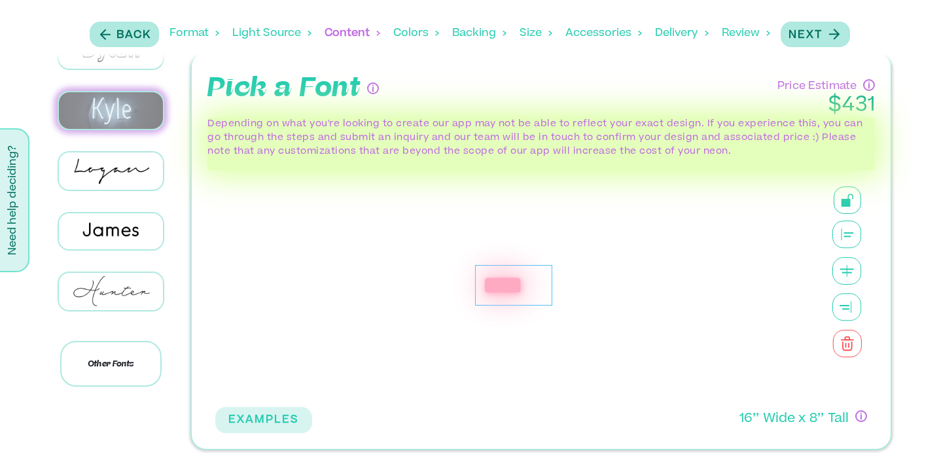
scroll to position [456, 0]
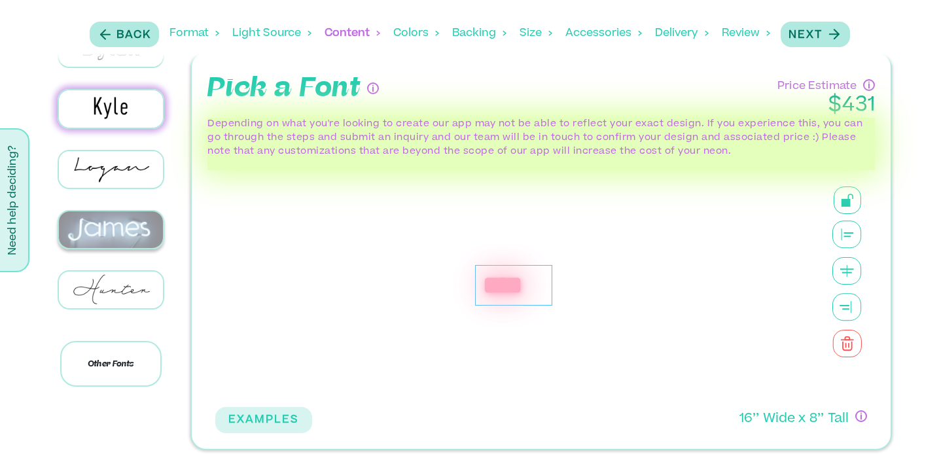
click at [117, 219] on img at bounding box center [111, 229] width 104 height 37
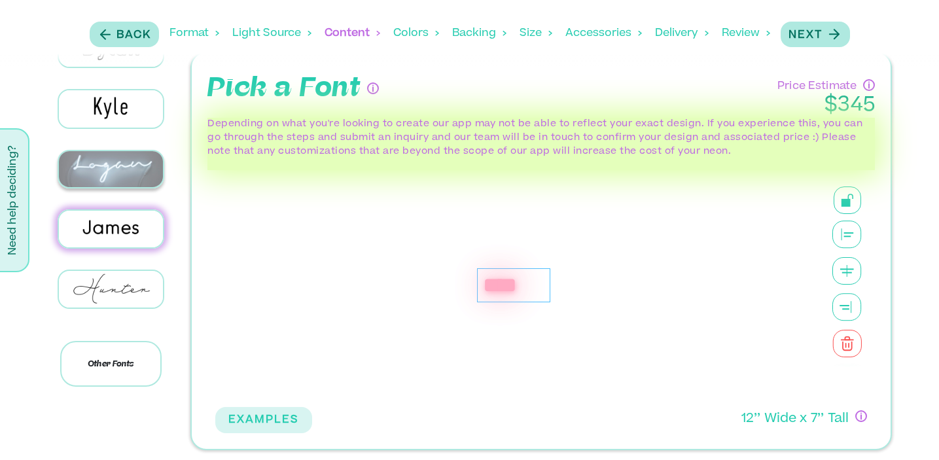
click at [117, 159] on img at bounding box center [111, 169] width 104 height 37
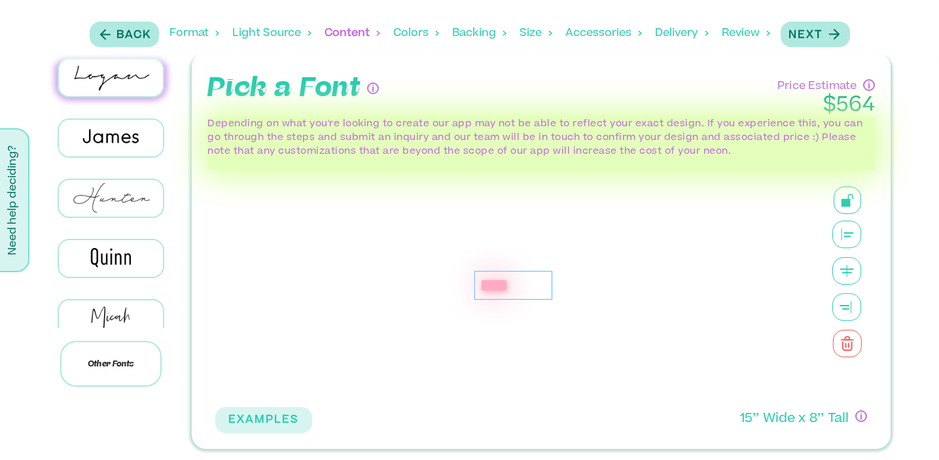
scroll to position [552, 0]
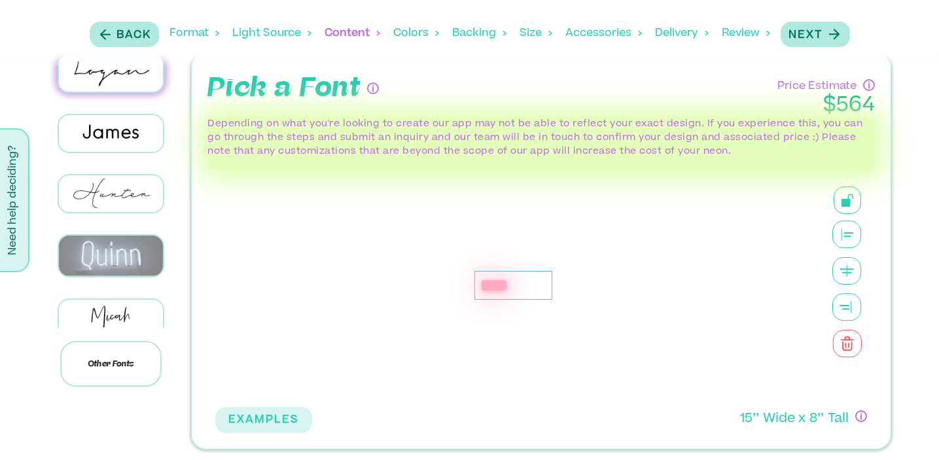
click at [114, 240] on img at bounding box center [111, 256] width 104 height 40
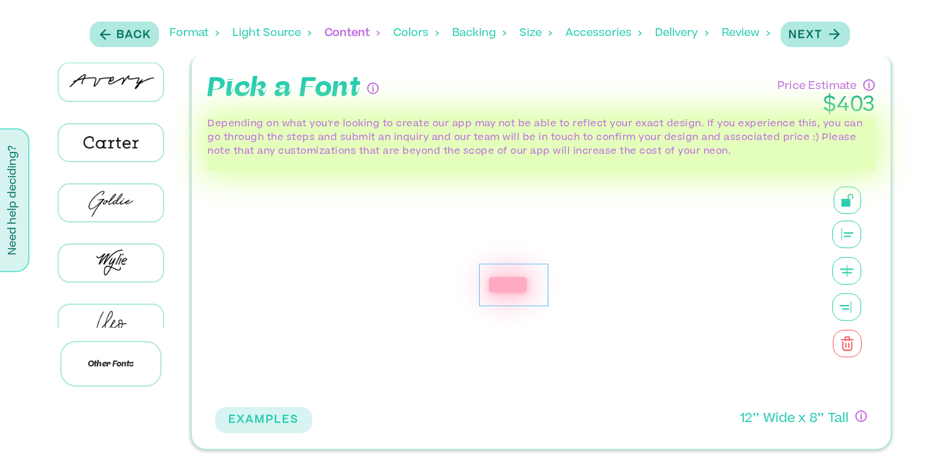
scroll to position [0, 0]
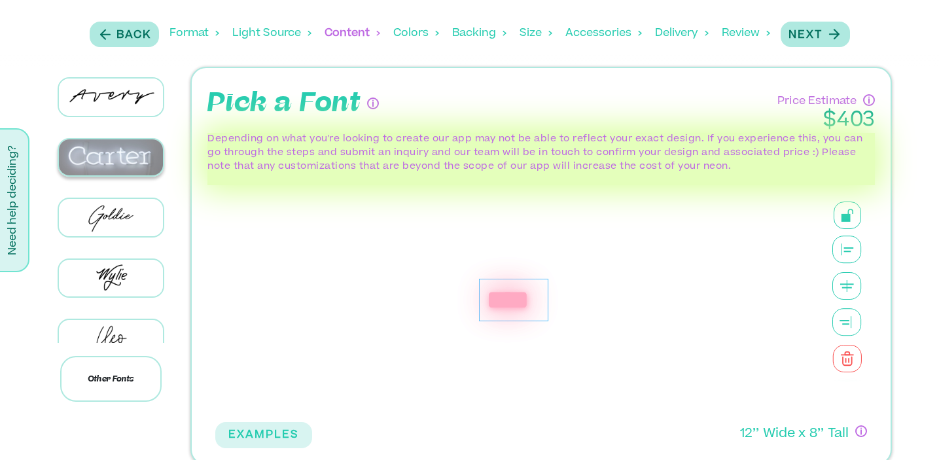
click at [109, 158] on img at bounding box center [111, 157] width 104 height 37
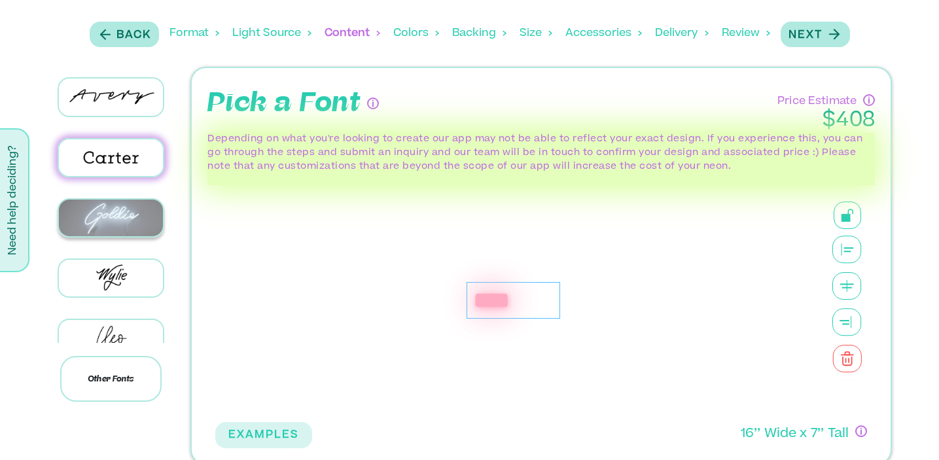
click at [109, 206] on img at bounding box center [111, 218] width 104 height 37
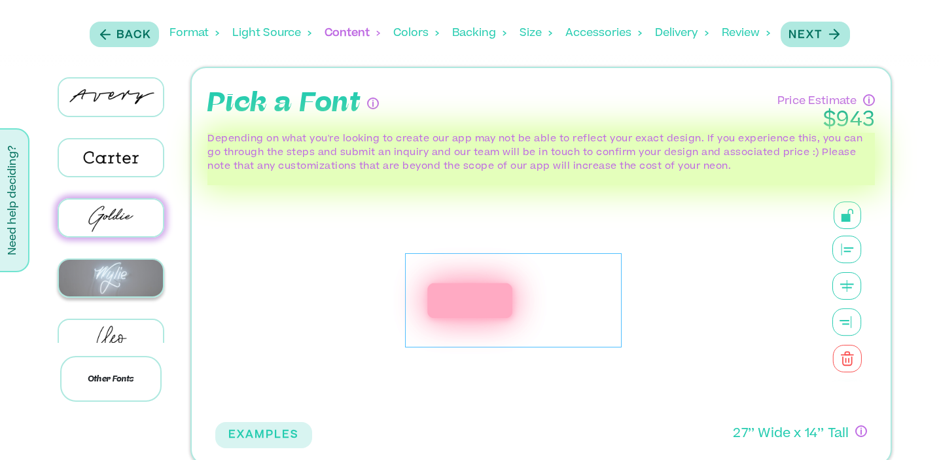
click at [115, 280] on img at bounding box center [111, 278] width 104 height 37
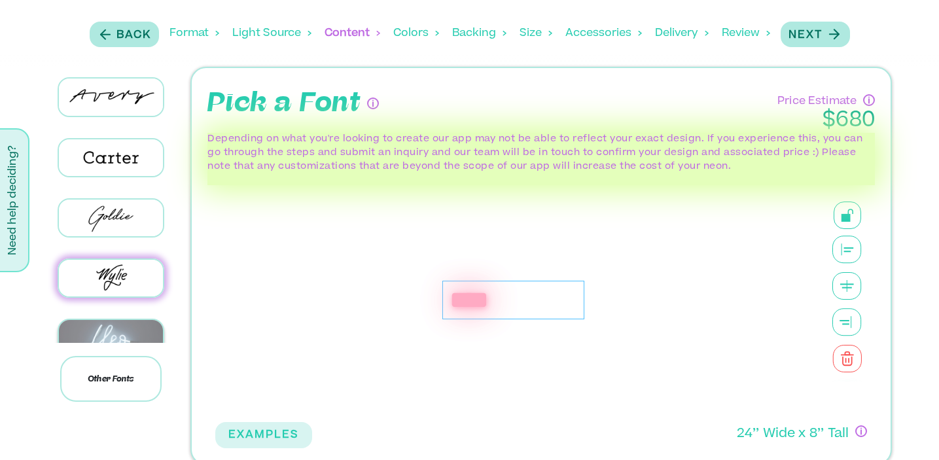
click at [117, 340] on img at bounding box center [111, 338] width 104 height 37
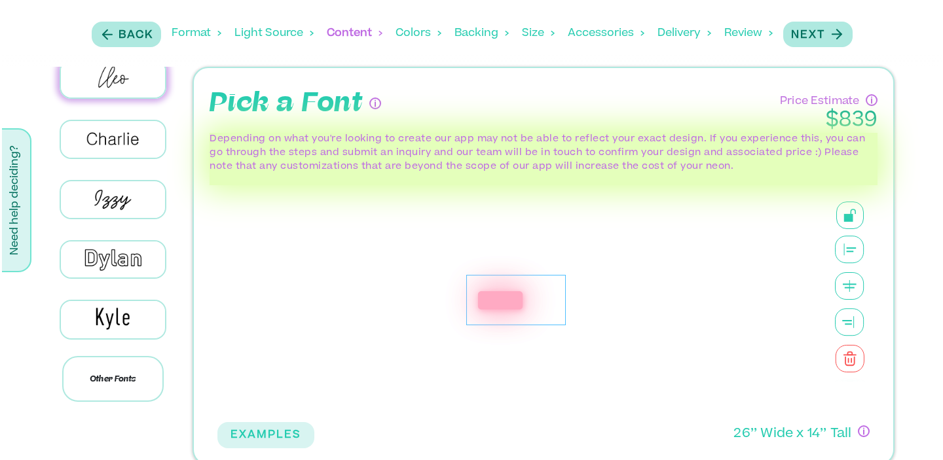
scroll to position [264, 0]
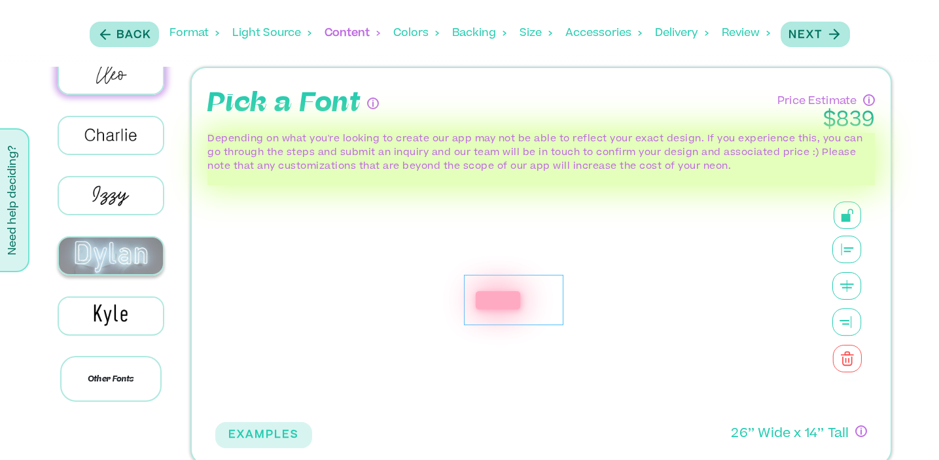
click at [117, 247] on img at bounding box center [111, 256] width 104 height 37
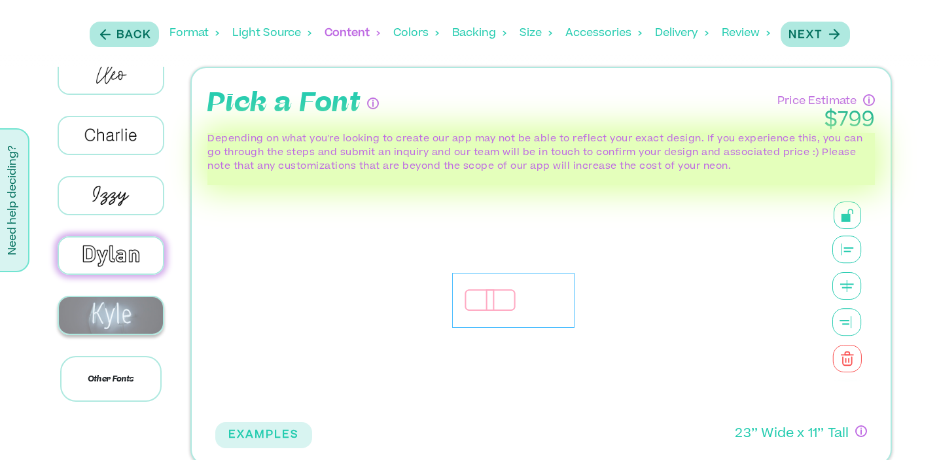
click at [111, 297] on img at bounding box center [111, 315] width 104 height 37
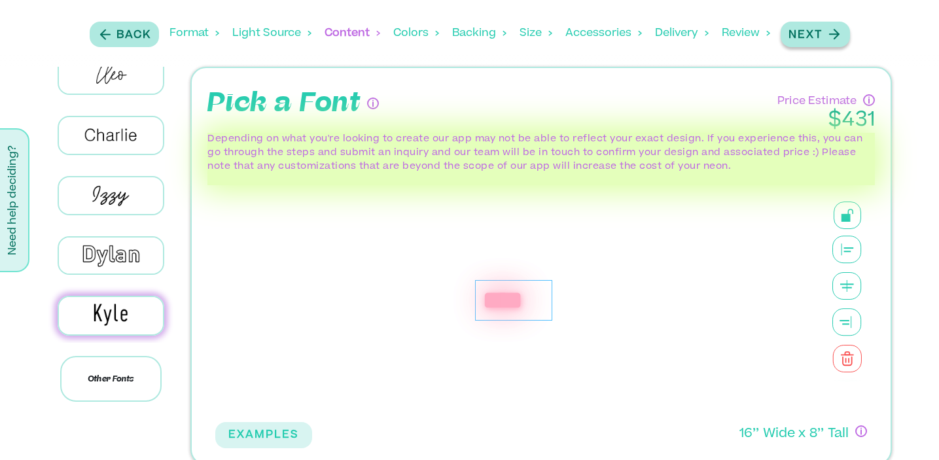
click at [810, 36] on p "Next" at bounding box center [806, 35] width 34 height 16
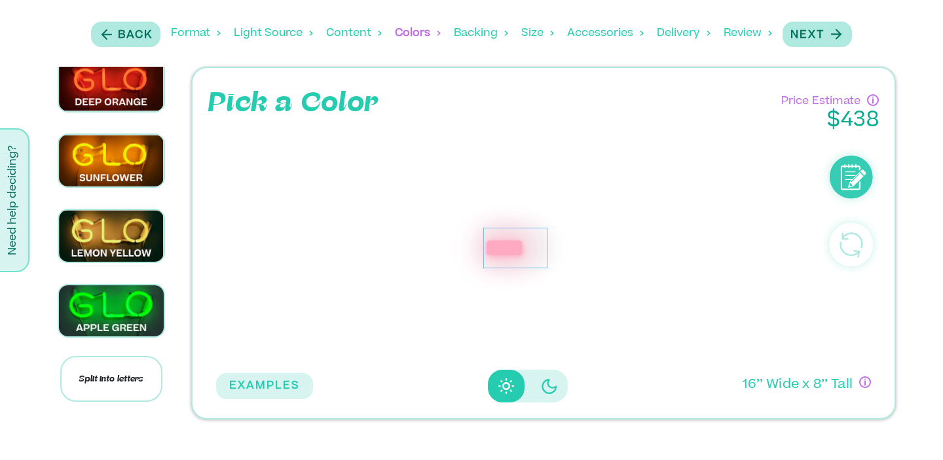
scroll to position [345, 0]
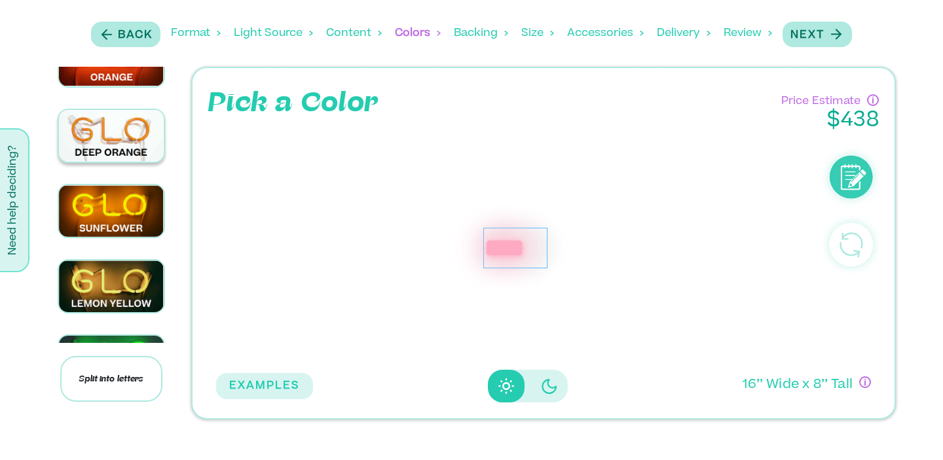
click at [121, 124] on img at bounding box center [111, 136] width 105 height 52
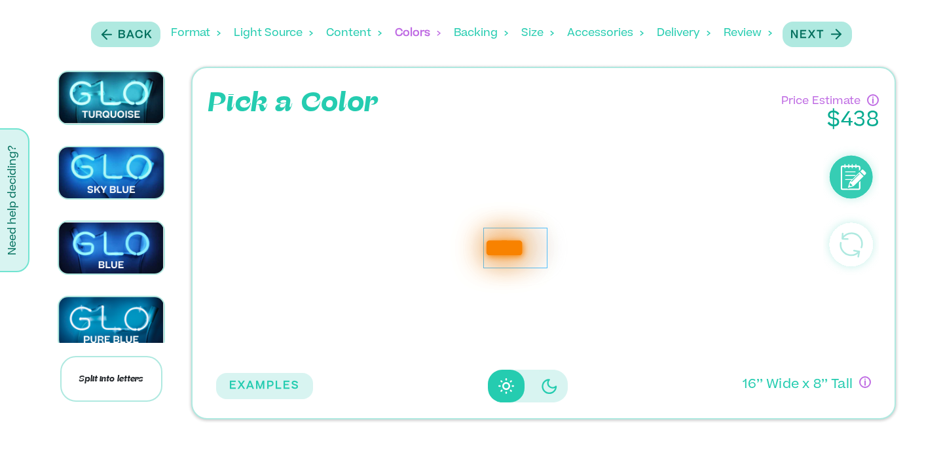
scroll to position [935, 0]
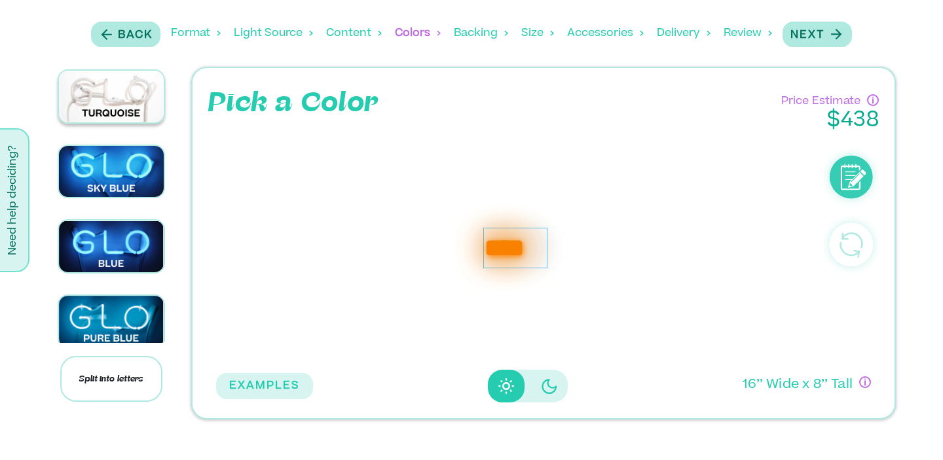
click at [121, 122] on img at bounding box center [111, 97] width 105 height 52
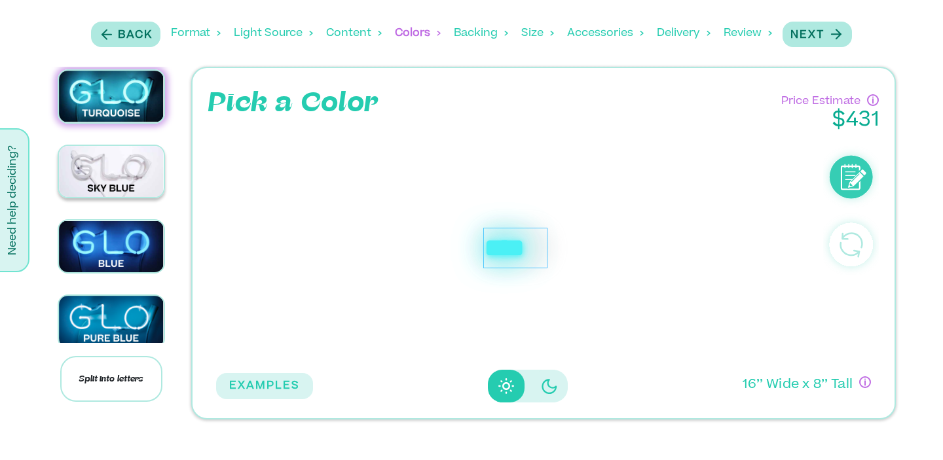
click at [113, 197] on img at bounding box center [111, 171] width 105 height 51
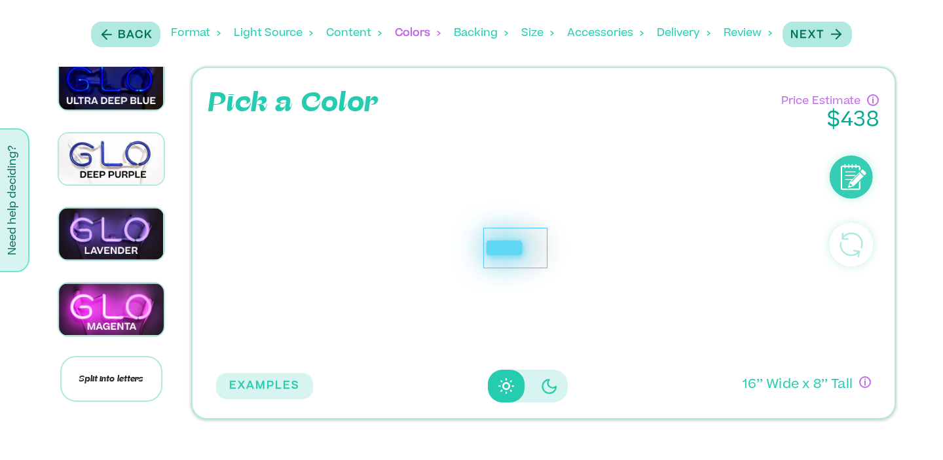
scroll to position [1330, 0]
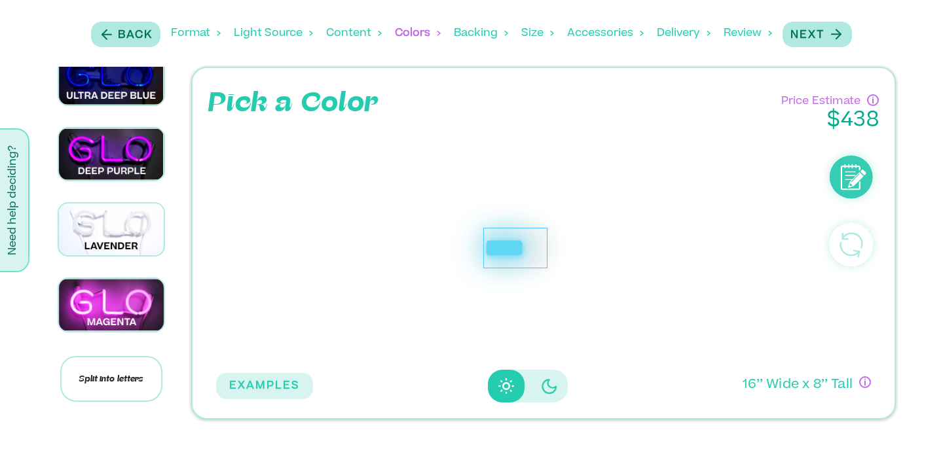
click at [120, 252] on img at bounding box center [111, 230] width 105 height 52
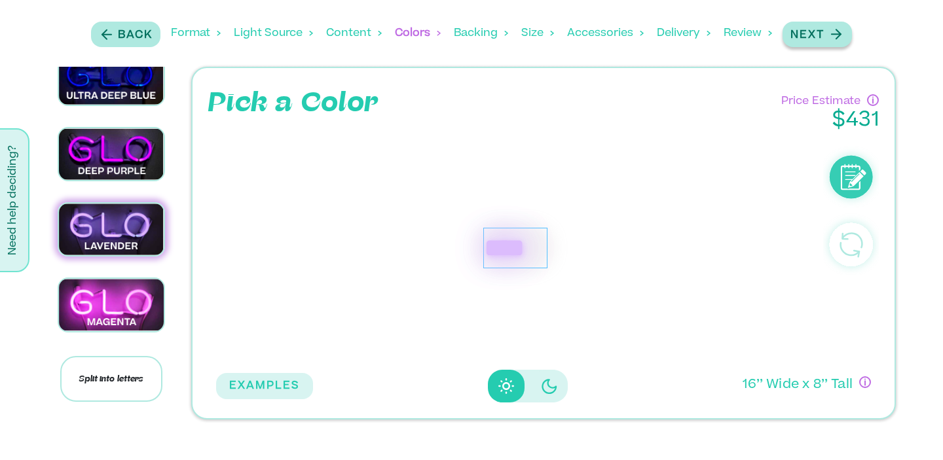
click at [815, 36] on p "Next" at bounding box center [807, 35] width 34 height 16
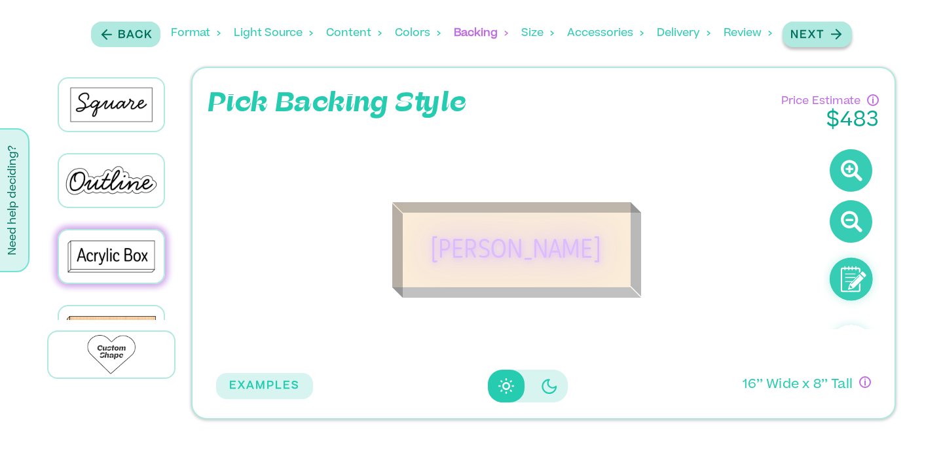
click at [824, 34] on p "Next" at bounding box center [807, 35] width 34 height 16
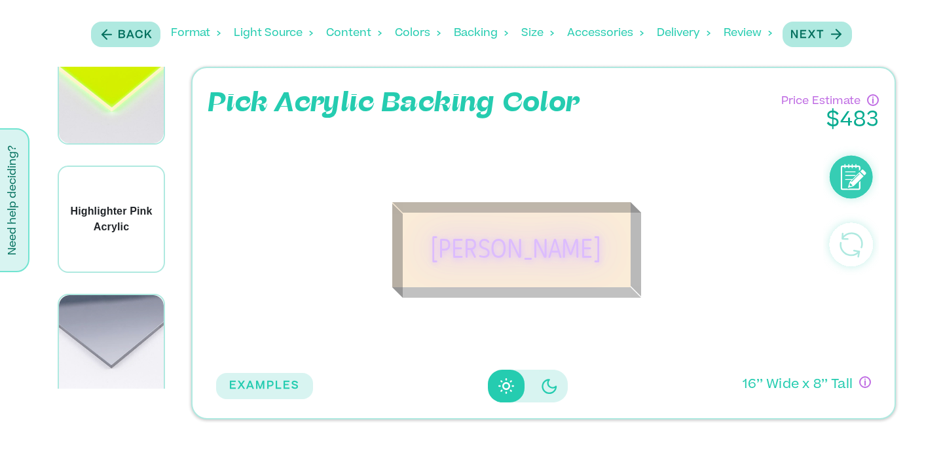
scroll to position [1712, 0]
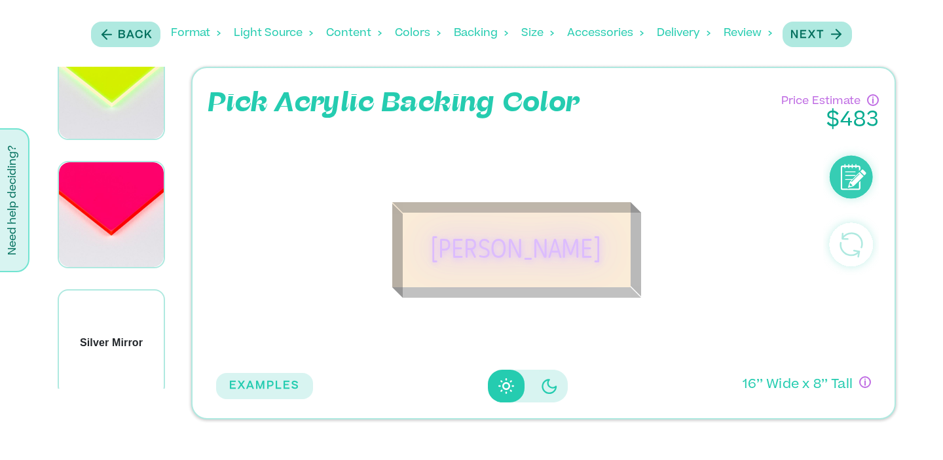
click at [103, 335] on p "Silver Mirror" at bounding box center [111, 343] width 63 height 16
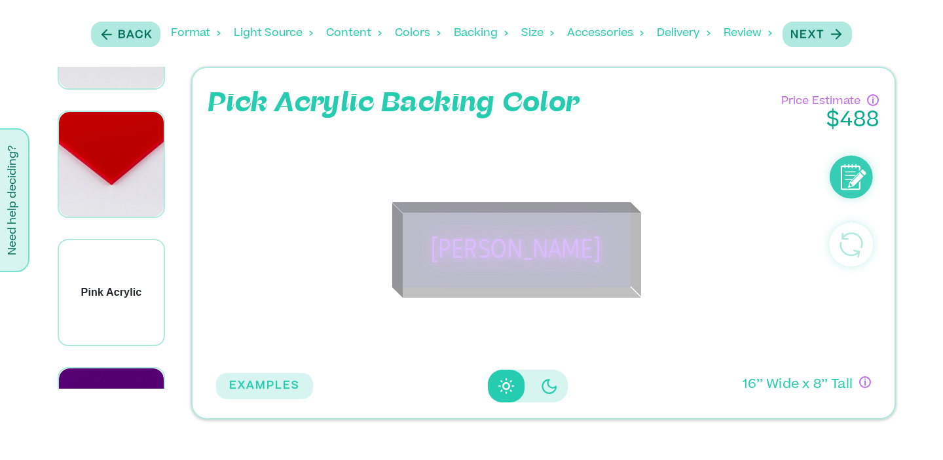
scroll to position [765, 0]
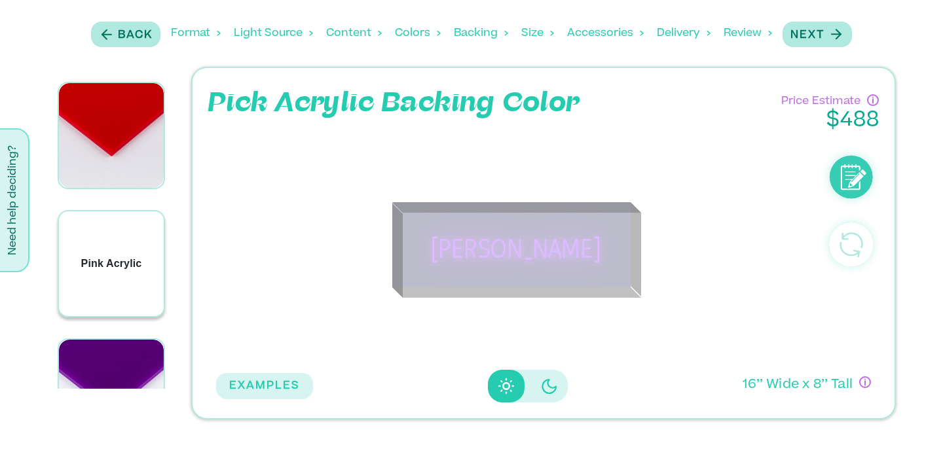
click at [115, 211] on div "Pink Acrylic" at bounding box center [111, 263] width 105 height 105
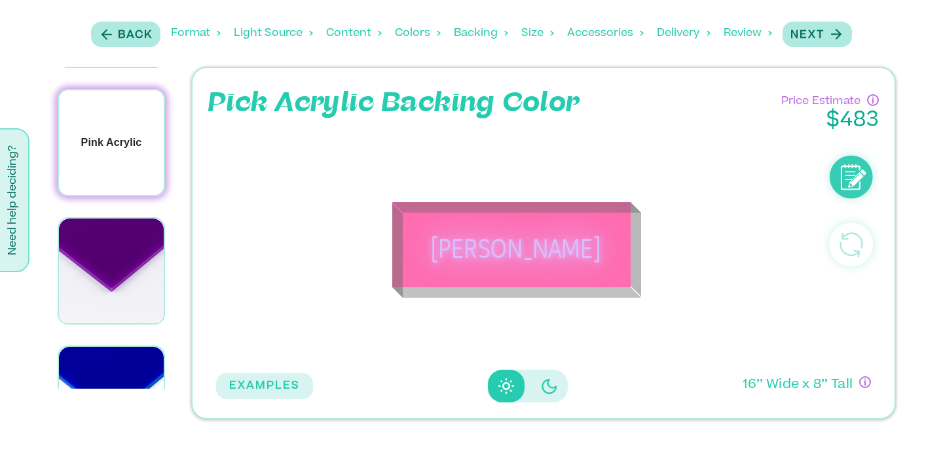
scroll to position [907, 0]
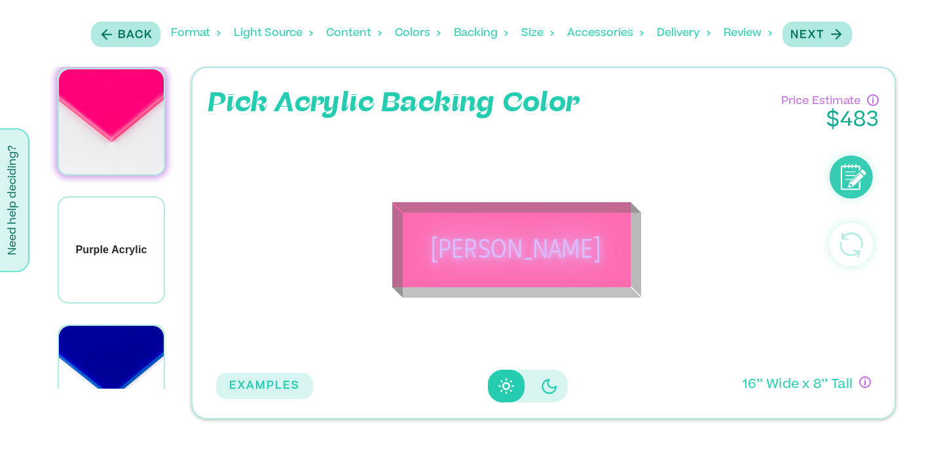
click at [115, 211] on div "Purple Acrylic" at bounding box center [111, 250] width 105 height 105
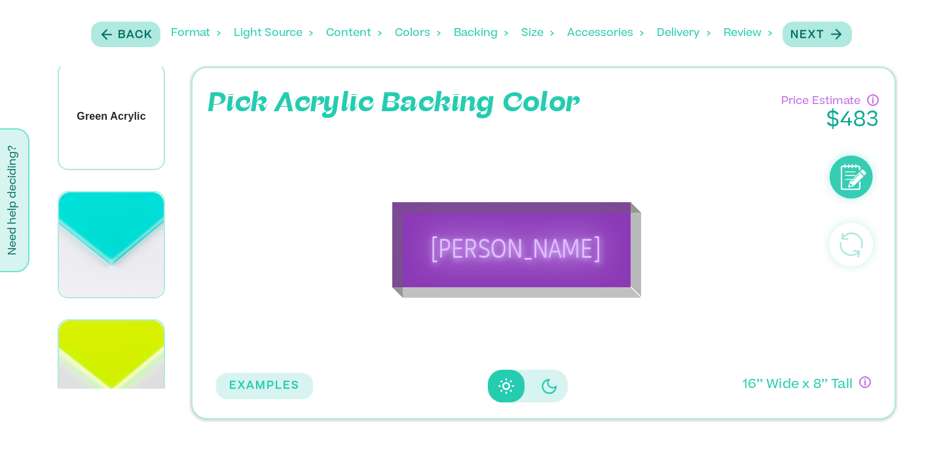
scroll to position [1427, 0]
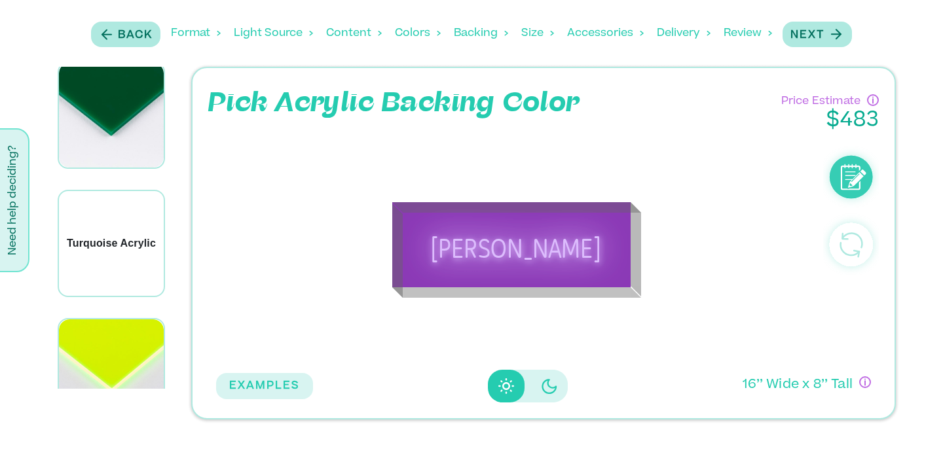
click at [115, 211] on div "Turquoise Acrylic" at bounding box center [111, 243] width 105 height 105
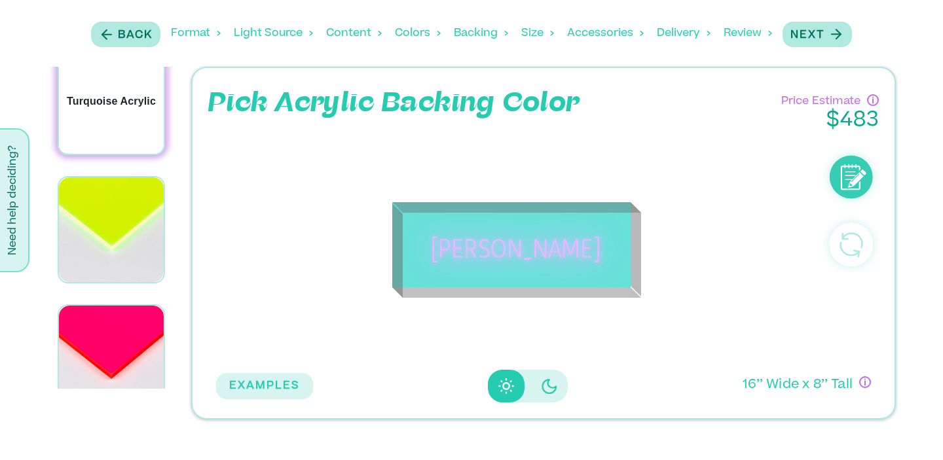
scroll to position [1573, 0]
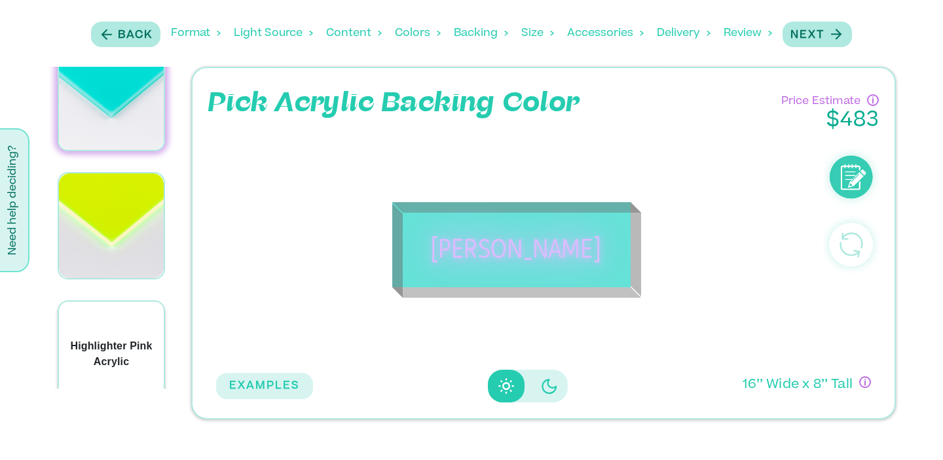
click at [115, 302] on div "Highlighter Pink Acrylic" at bounding box center [111, 354] width 105 height 105
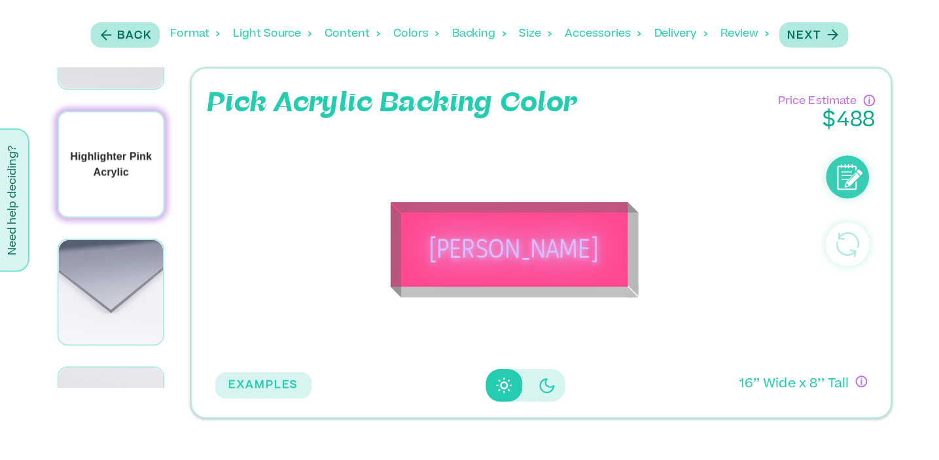
scroll to position [1873, 0]
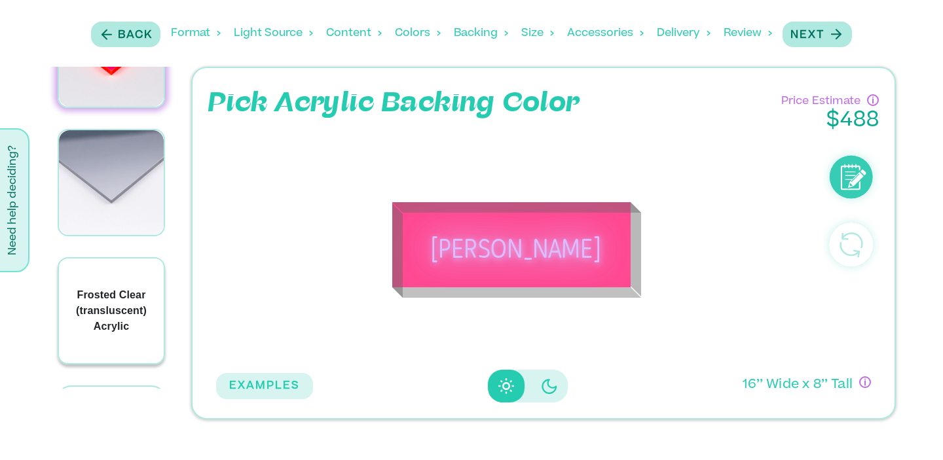
click at [113, 283] on div "Frosted Clear (transluscent) Acrylic" at bounding box center [111, 311] width 105 height 105
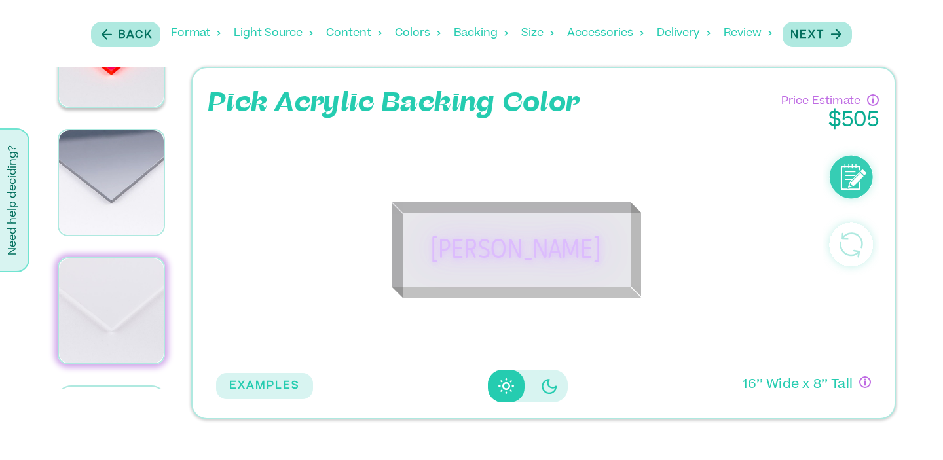
click at [113, 386] on p "Custom Colors" at bounding box center [112, 415] width 112 height 59
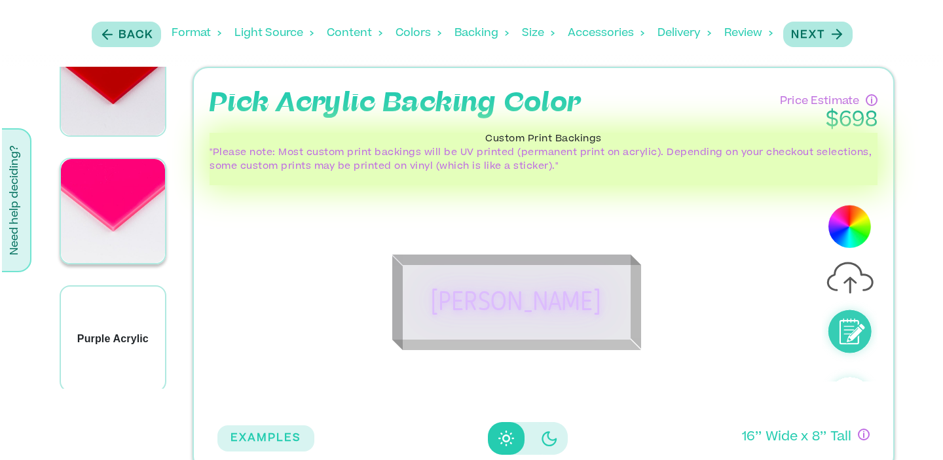
scroll to position [728, 0]
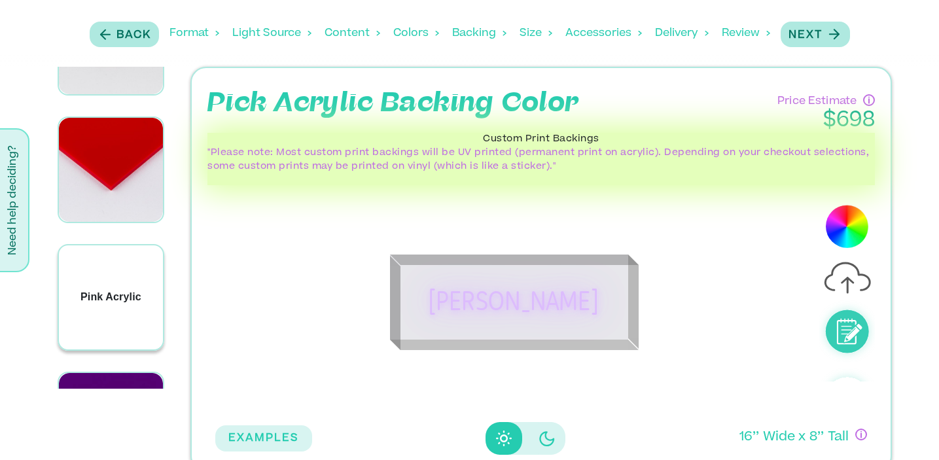
click at [111, 245] on div "Pink Acrylic" at bounding box center [111, 297] width 104 height 104
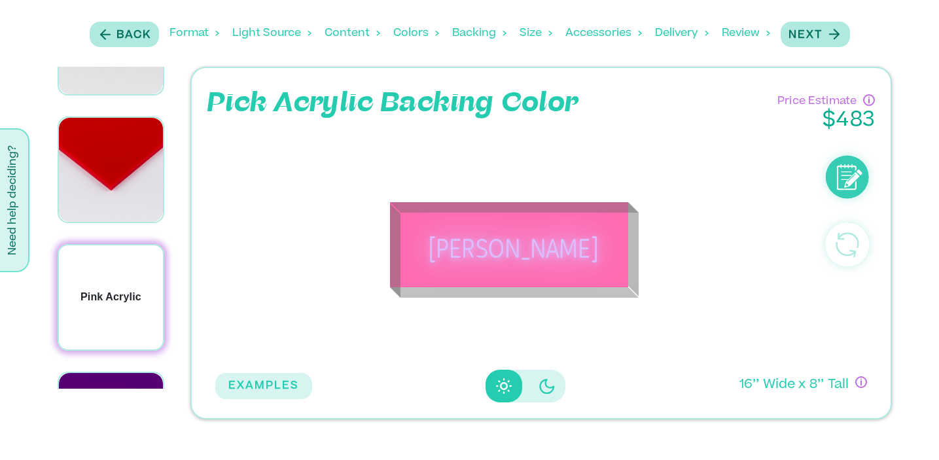
scroll to position [731, 0]
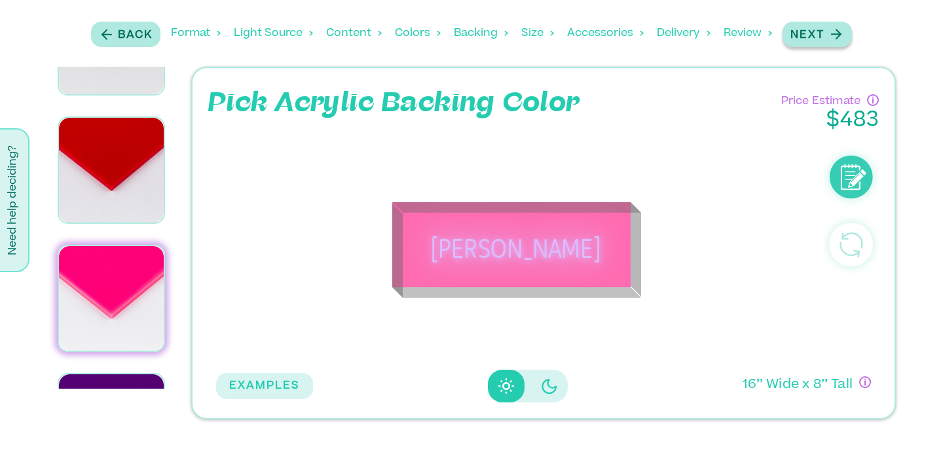
click at [822, 35] on p "Next" at bounding box center [807, 35] width 34 height 16
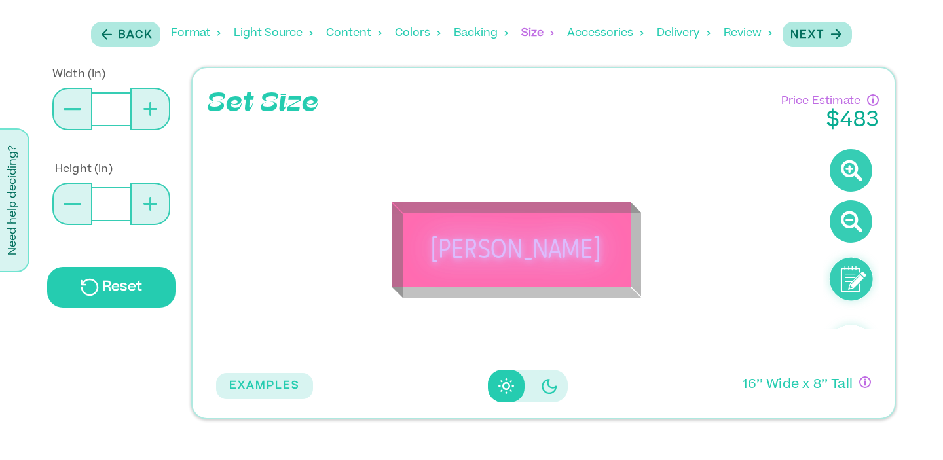
click at [149, 112] on icon at bounding box center [150, 109] width 14 height 14
type input "**"
type input "*"
click at [149, 112] on icon at bounding box center [150, 109] width 14 height 14
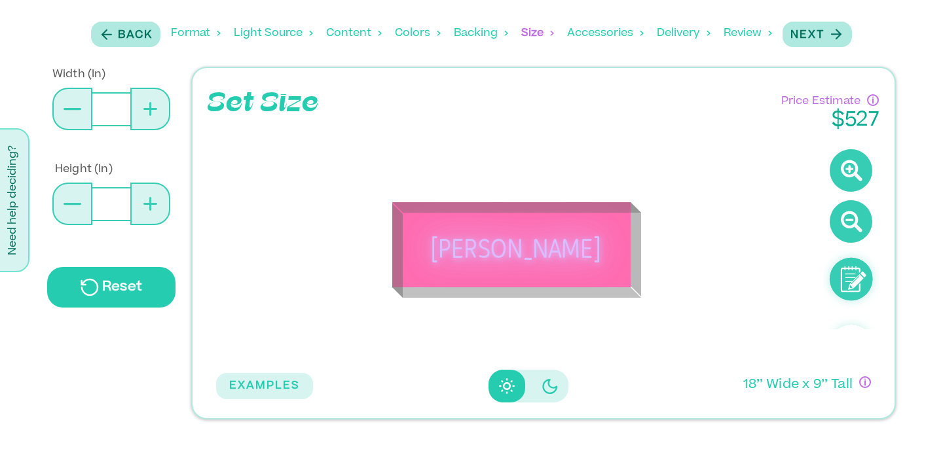
type input "**"
click at [812, 19] on div "Back Format Light Source Content Colors Backing Backing Color Size Accessories …" at bounding box center [471, 34] width 769 height 54
click at [818, 31] on p "Next" at bounding box center [807, 35] width 34 height 16
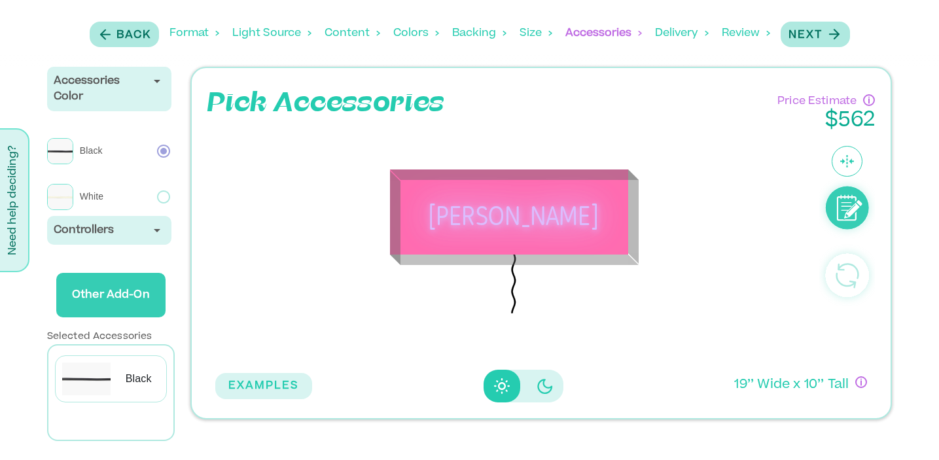
click at [91, 198] on p "White" at bounding box center [114, 196] width 82 height 27
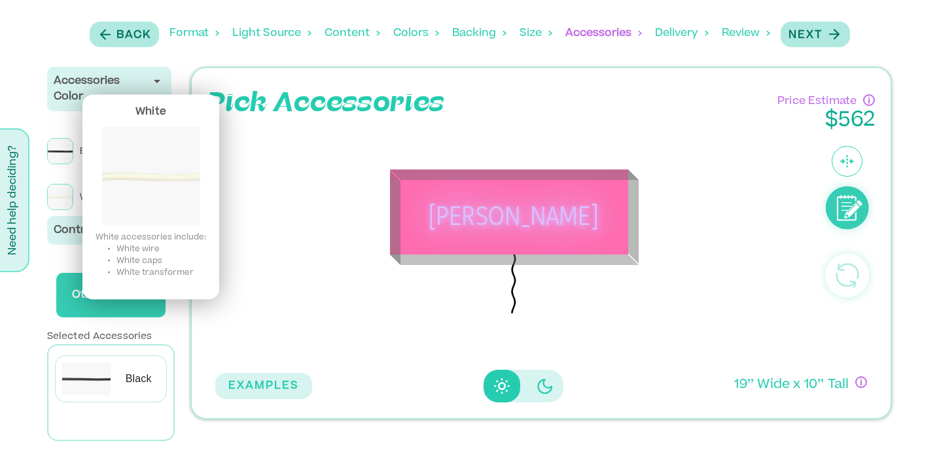
click at [61, 195] on img at bounding box center [60, 197] width 26 height 26
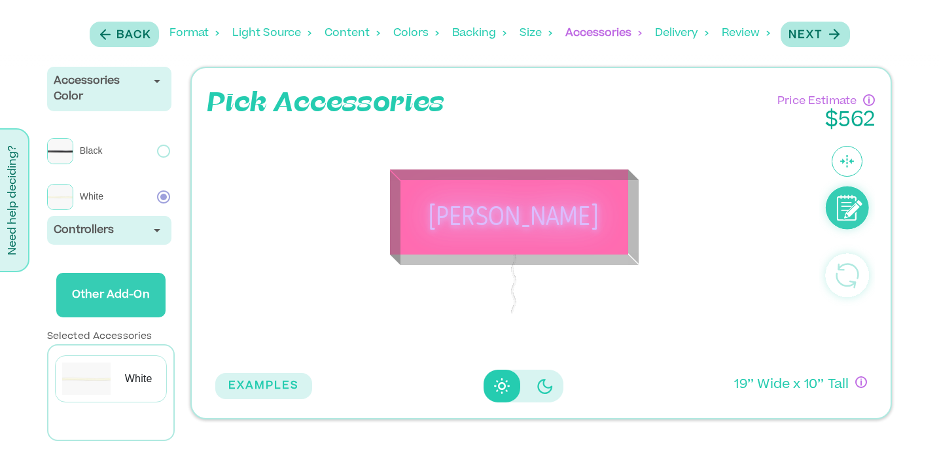
click at [149, 236] on icon at bounding box center [157, 231] width 16 height 16
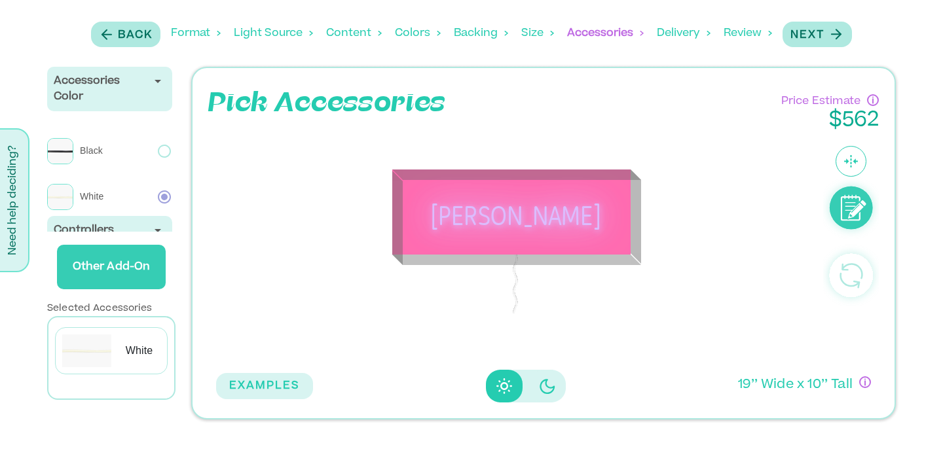
click at [213, 229] on div "[PERSON_NAME]" at bounding box center [515, 248] width 615 height 230
click at [151, 231] on icon at bounding box center [158, 231] width 16 height 16
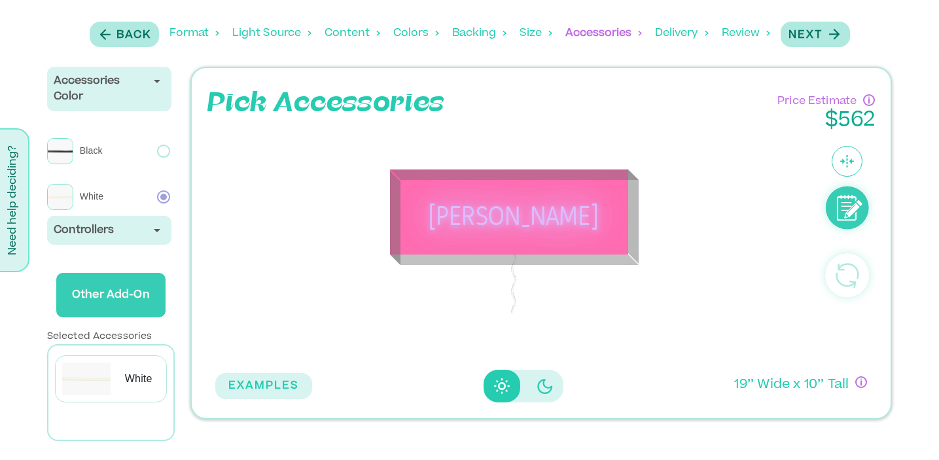
scroll to position [11, 0]
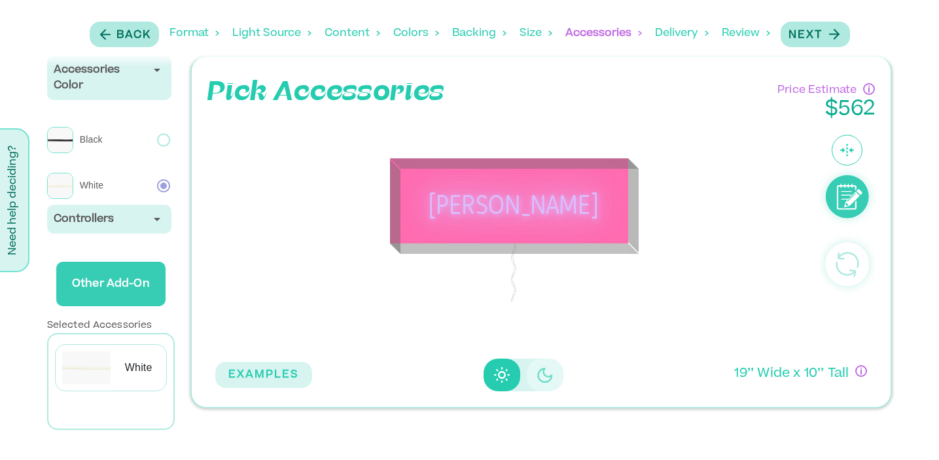
click at [539, 368] on icon "Disabled elevation buttons" at bounding box center [545, 375] width 16 height 16
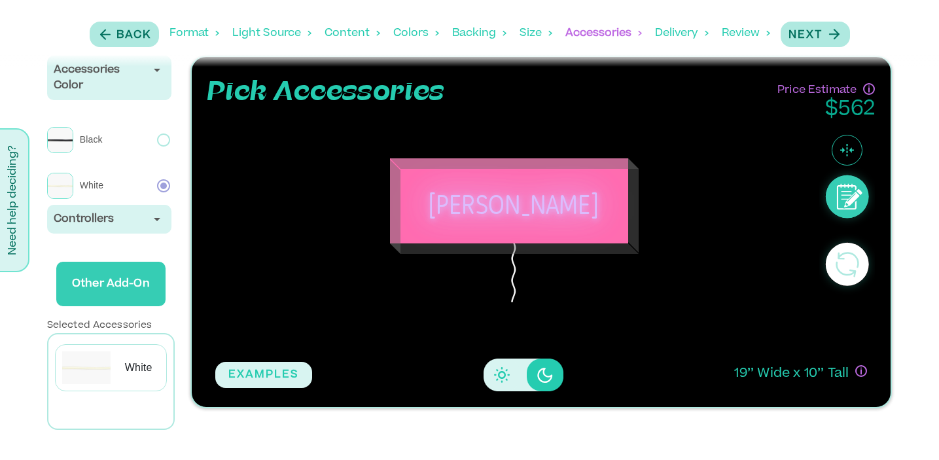
click at [491, 374] on button "Disabled elevation buttons" at bounding box center [502, 375] width 37 height 33
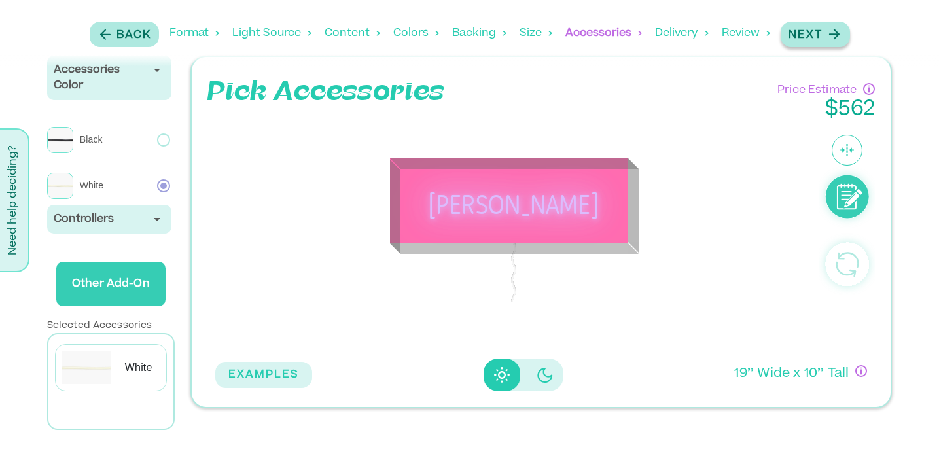
click at [819, 36] on p "Next" at bounding box center [806, 35] width 34 height 16
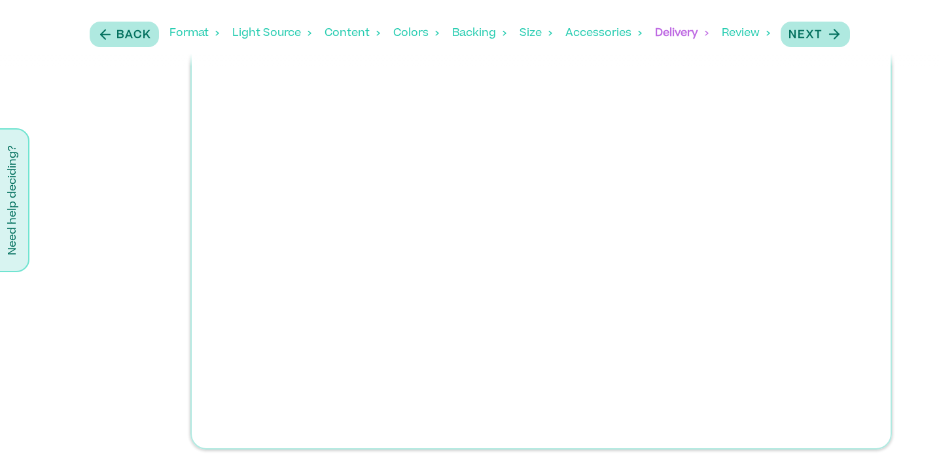
scroll to position [0, 0]
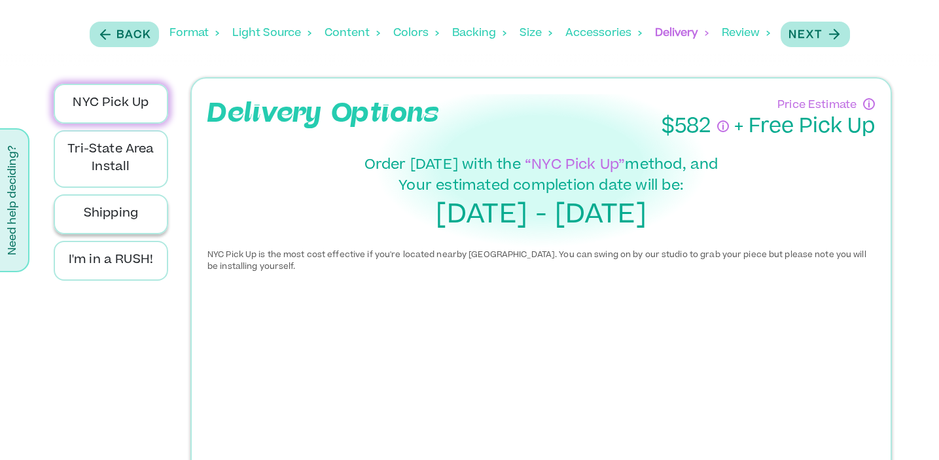
click at [118, 217] on p "Shipping" at bounding box center [111, 215] width 92 height 18
